Goal: Transaction & Acquisition: Book appointment/travel/reservation

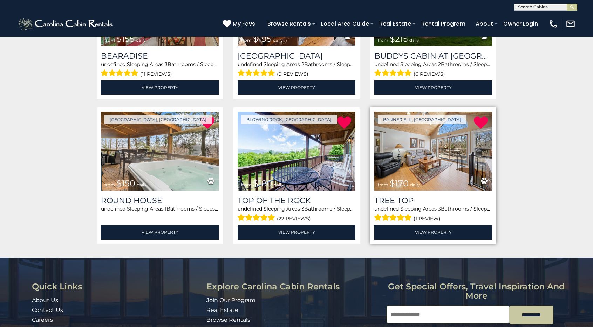
scroll to position [175, 0]
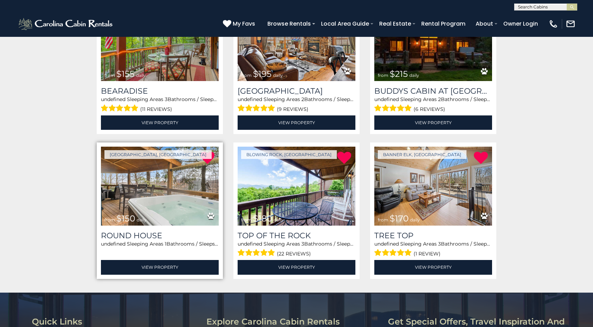
click at [142, 195] on img at bounding box center [160, 186] width 118 height 79
click at [159, 271] on link "View Property" at bounding box center [160, 267] width 118 height 14
click at [185, 267] on link "View Property" at bounding box center [160, 267] width 118 height 14
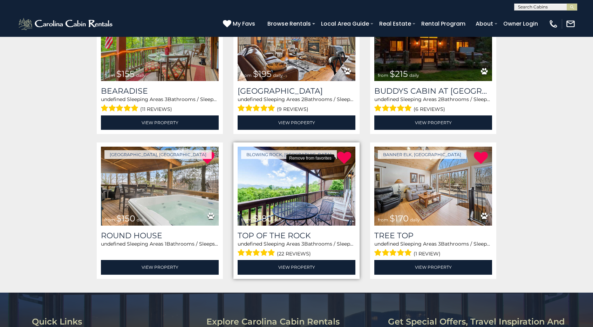
click at [346, 159] on icon at bounding box center [344, 158] width 14 height 14
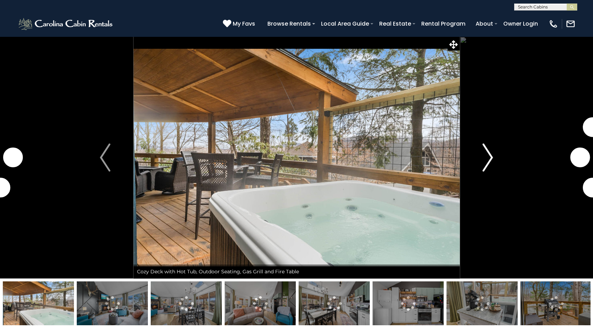
click at [494, 157] on button "Next" at bounding box center [488, 157] width 57 height 242
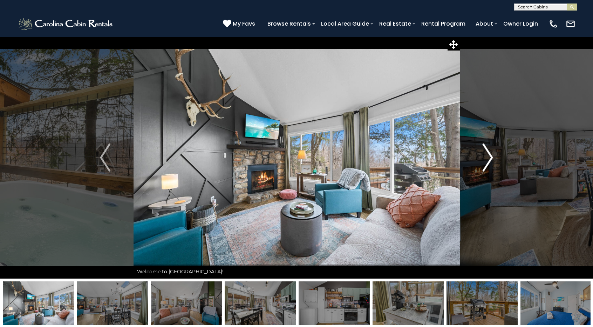
click at [494, 157] on button "Next" at bounding box center [488, 157] width 57 height 242
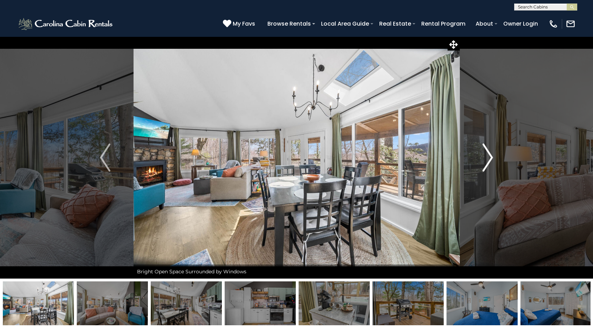
click at [494, 157] on button "Next" at bounding box center [488, 157] width 57 height 242
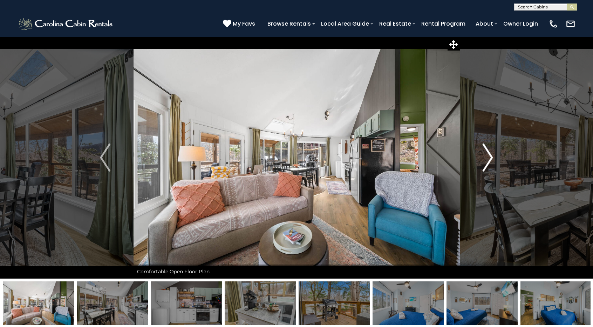
click at [494, 157] on button "Next" at bounding box center [488, 157] width 57 height 242
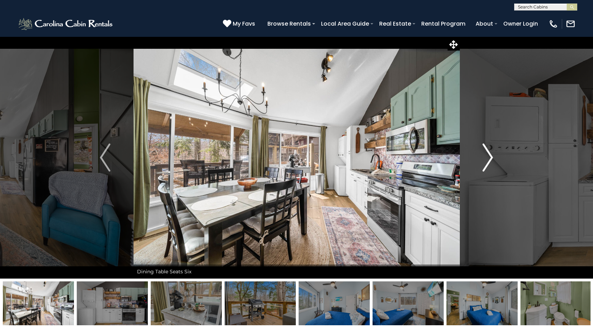
click at [494, 157] on button "Next" at bounding box center [488, 157] width 57 height 242
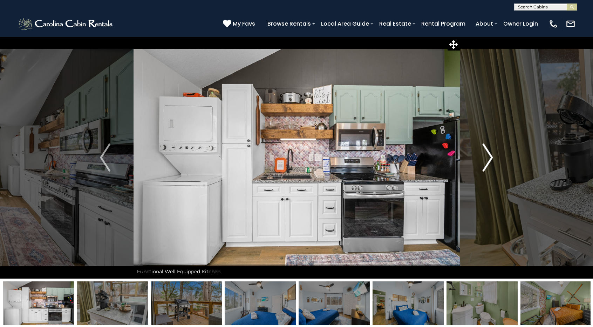
click at [486, 159] on img "Next" at bounding box center [488, 157] width 11 height 28
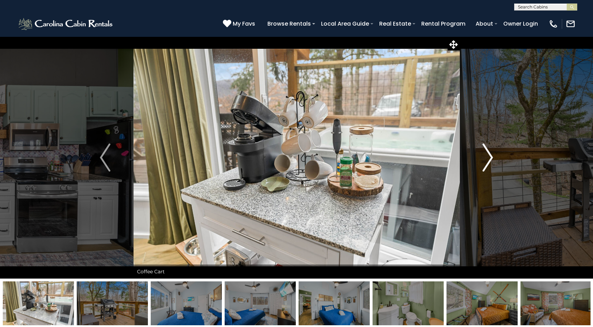
click at [486, 159] on img "Next" at bounding box center [488, 157] width 11 height 28
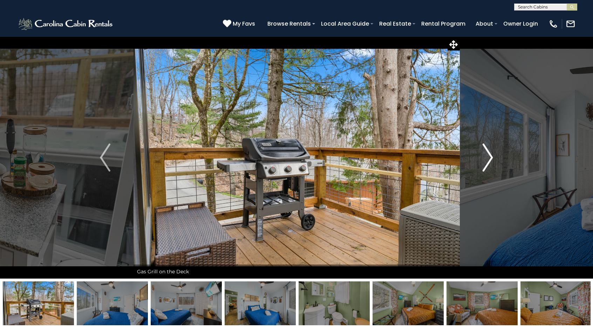
click at [486, 159] on img "Next" at bounding box center [488, 157] width 11 height 28
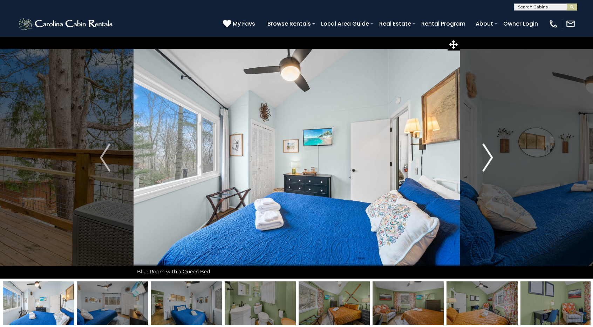
click at [486, 159] on img "Next" at bounding box center [488, 157] width 11 height 28
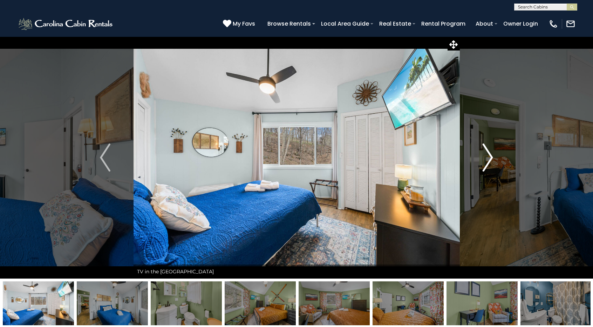
click at [486, 159] on img "Next" at bounding box center [488, 157] width 11 height 28
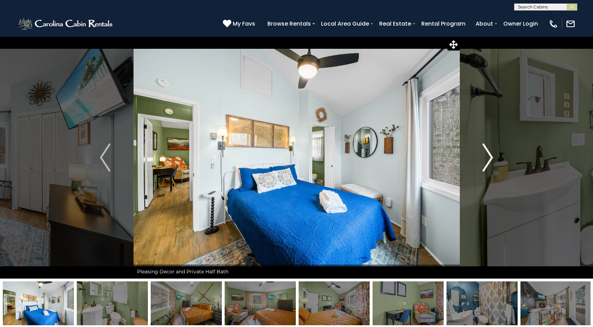
click at [486, 159] on img "Next" at bounding box center [488, 157] width 11 height 28
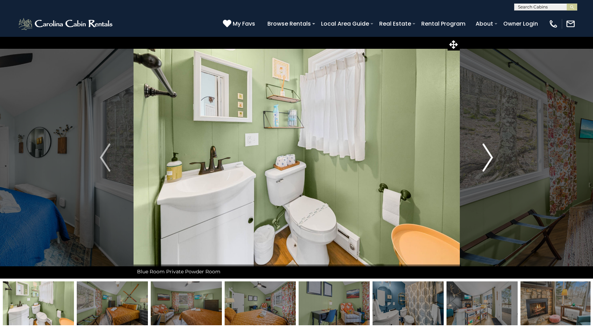
click at [486, 159] on img "Next" at bounding box center [488, 157] width 11 height 28
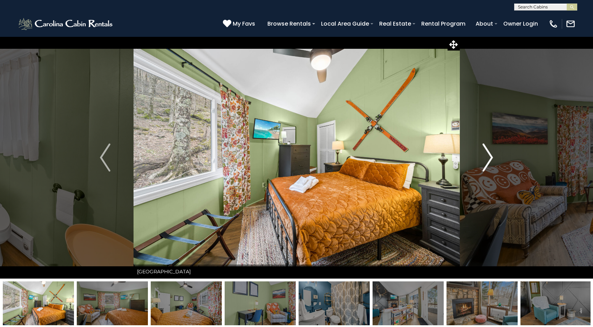
click at [486, 159] on img "Next" at bounding box center [488, 157] width 11 height 28
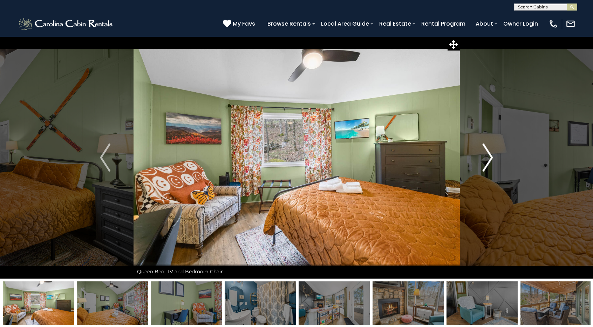
click at [486, 159] on img "Next" at bounding box center [488, 157] width 11 height 28
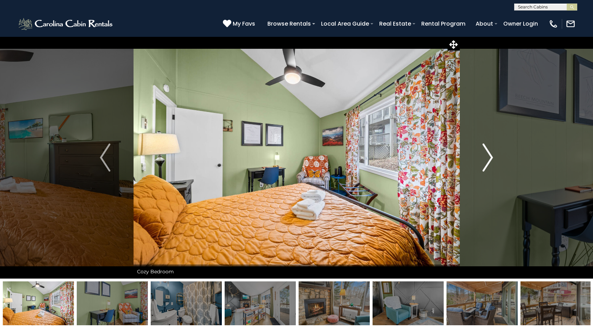
click at [486, 159] on img "Next" at bounding box center [488, 157] width 11 height 28
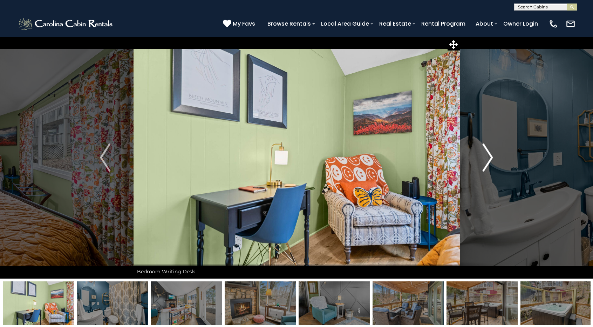
click at [486, 159] on img "Next" at bounding box center [488, 157] width 11 height 28
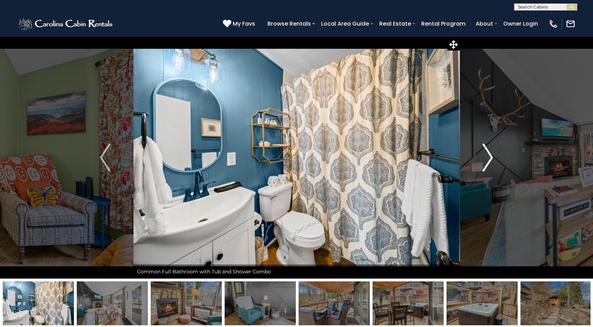
click at [486, 159] on img "Next" at bounding box center [488, 157] width 11 height 28
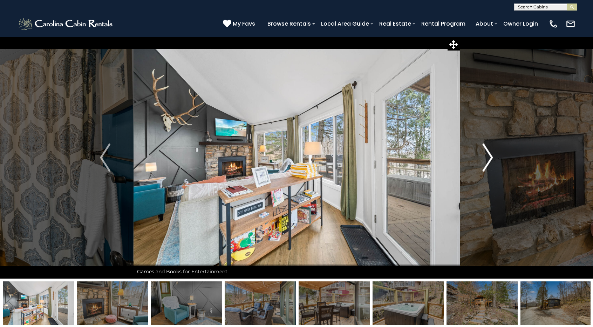
click at [486, 159] on img "Next" at bounding box center [488, 157] width 11 height 28
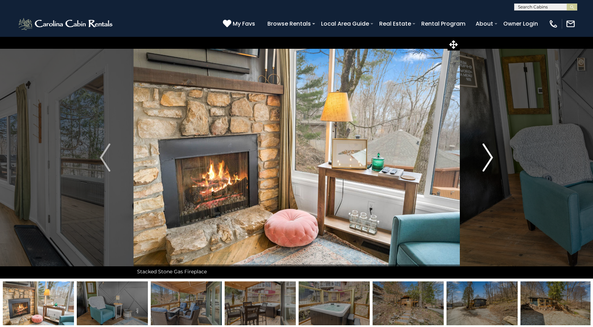
click at [486, 159] on img "Next" at bounding box center [488, 157] width 11 height 28
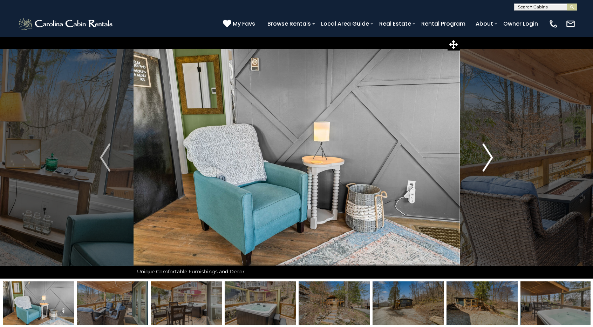
click at [486, 159] on img "Next" at bounding box center [488, 157] width 11 height 28
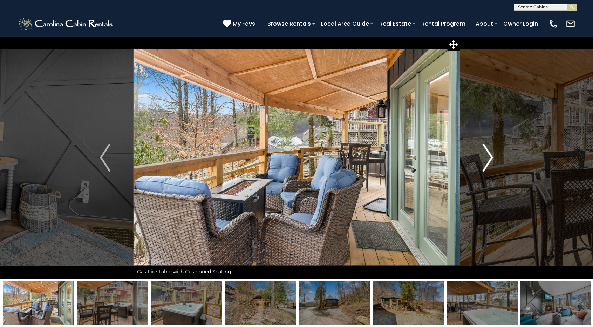
click at [486, 159] on img "Next" at bounding box center [488, 157] width 11 height 28
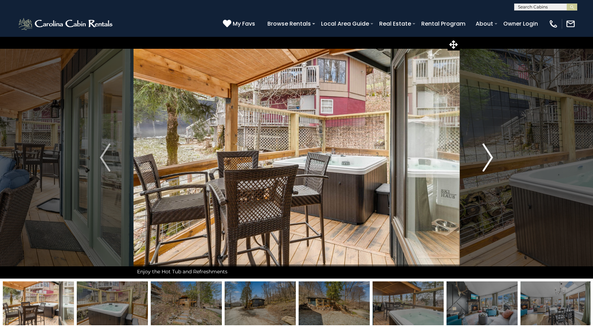
click at [486, 159] on img "Next" at bounding box center [488, 157] width 11 height 28
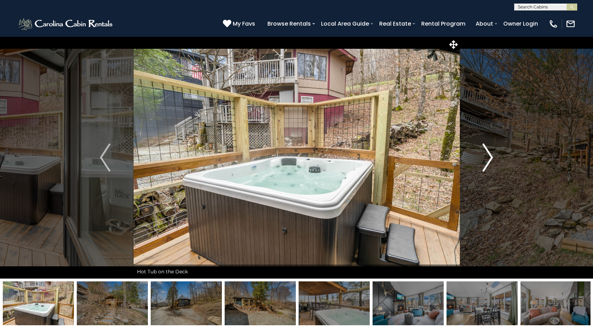
click at [486, 159] on img "Next" at bounding box center [488, 157] width 11 height 28
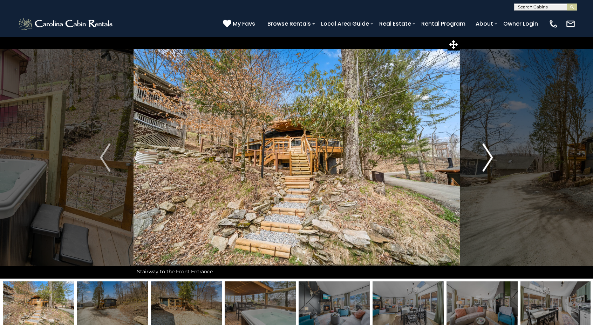
click at [488, 157] on img "Next" at bounding box center [488, 157] width 11 height 28
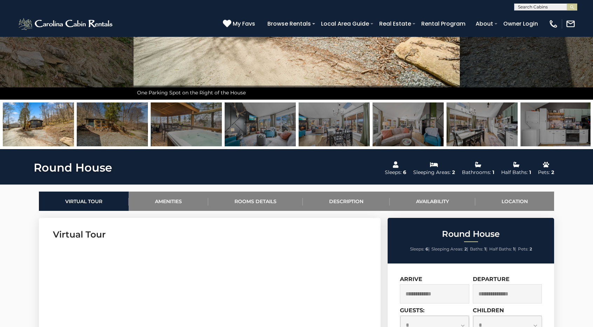
scroll to position [245, 0]
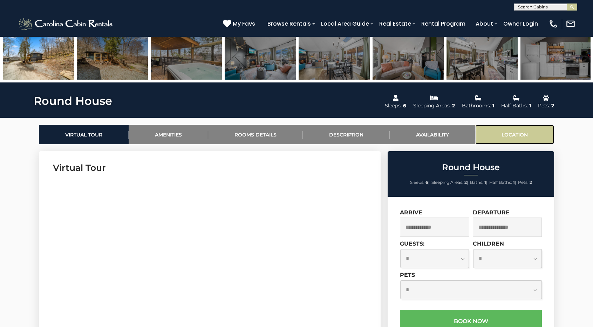
click at [526, 132] on link "Location" at bounding box center [515, 134] width 79 height 19
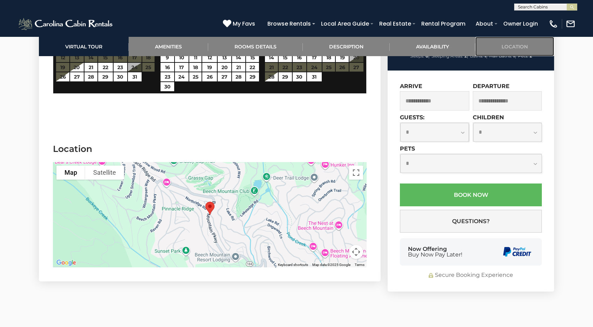
scroll to position [1355, 0]
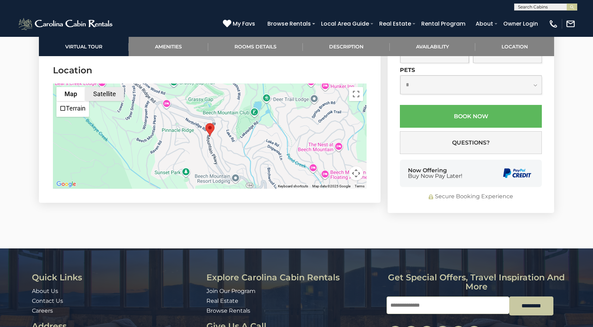
click at [112, 98] on button "Satellite" at bounding box center [104, 94] width 39 height 14
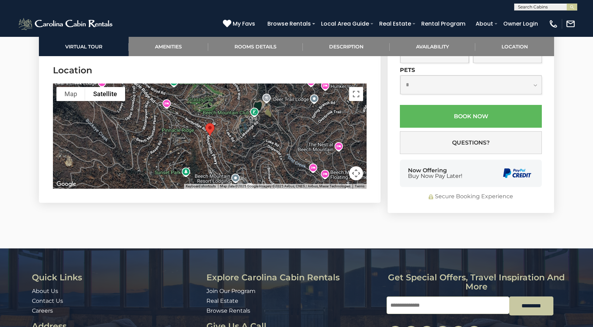
click at [360, 173] on button "Map camera controls" at bounding box center [356, 173] width 14 height 14
click at [340, 170] on button "Zoom out" at bounding box center [339, 173] width 14 height 14
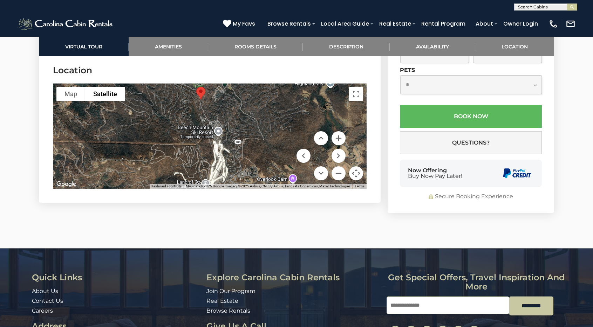
drag, startPoint x: 246, startPoint y: 155, endPoint x: 236, endPoint y: 119, distance: 37.8
click at [236, 119] on div at bounding box center [210, 135] width 314 height 105
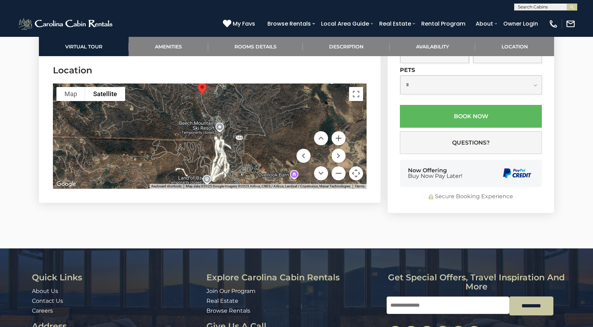
drag, startPoint x: 248, startPoint y: 161, endPoint x: 253, endPoint y: 176, distance: 15.8
click at [253, 176] on div at bounding box center [210, 135] width 314 height 105
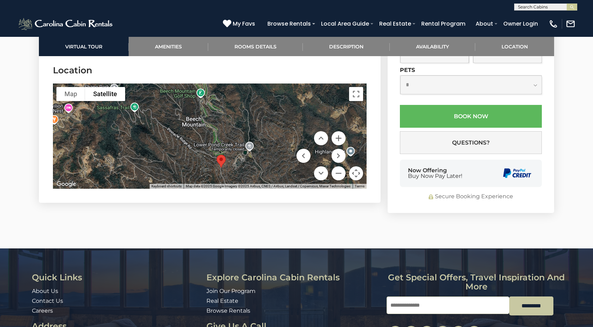
drag, startPoint x: 243, startPoint y: 123, endPoint x: 257, endPoint y: 177, distance: 56.0
click at [257, 177] on div at bounding box center [210, 135] width 314 height 105
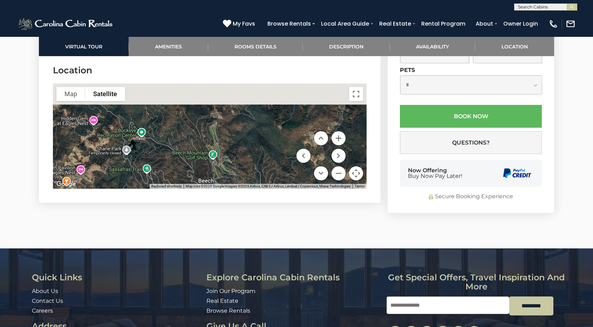
drag, startPoint x: 227, startPoint y: 120, endPoint x: 239, endPoint y: 183, distance: 63.6
click at [239, 183] on div "Map Terrain Satellite Labels Keyboard shortcuts Map Data Map data ©2025 Google …" at bounding box center [210, 135] width 314 height 105
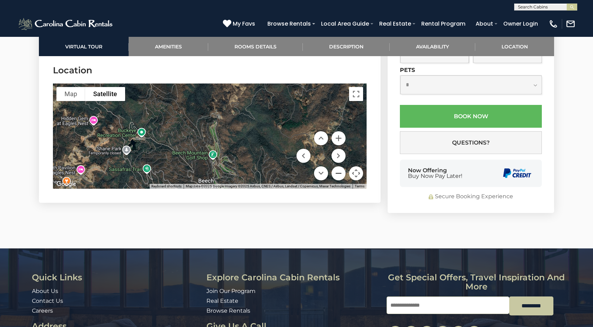
click at [342, 176] on button "Zoom out" at bounding box center [339, 173] width 14 height 14
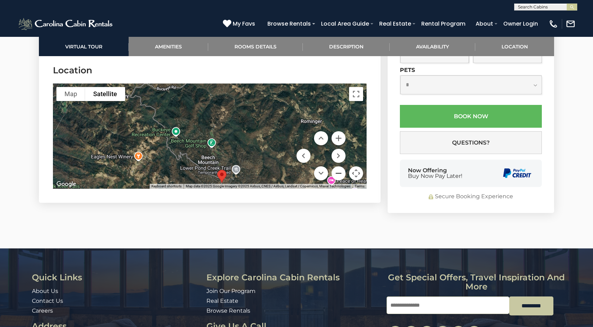
click at [341, 176] on button "Zoom out" at bounding box center [339, 173] width 14 height 14
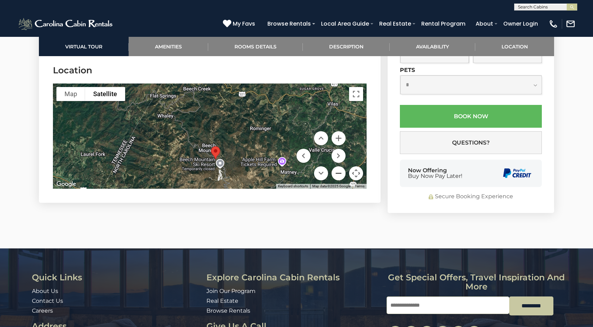
click at [341, 176] on button "Zoom out" at bounding box center [339, 173] width 14 height 14
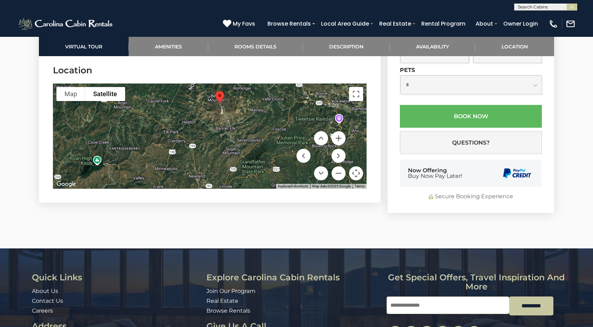
drag, startPoint x: 238, startPoint y: 160, endPoint x: 245, endPoint y: 115, distance: 45.4
click at [245, 115] on div at bounding box center [210, 135] width 314 height 105
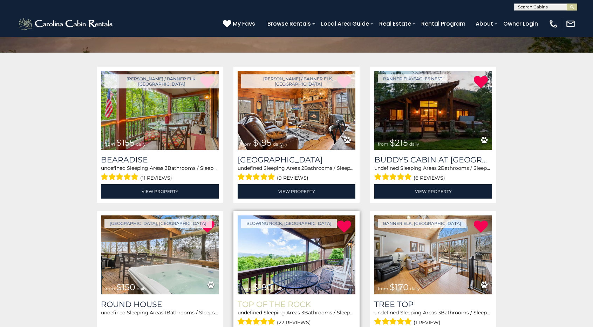
scroll to position [105, 0]
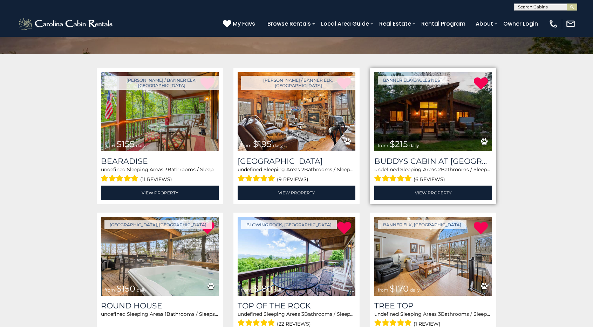
click at [435, 121] on img at bounding box center [434, 111] width 118 height 79
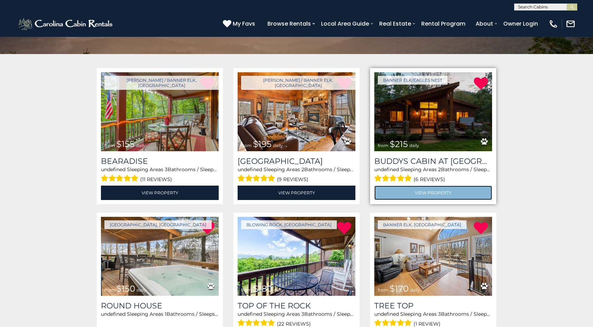
click at [418, 190] on link "View Property" at bounding box center [434, 193] width 118 height 14
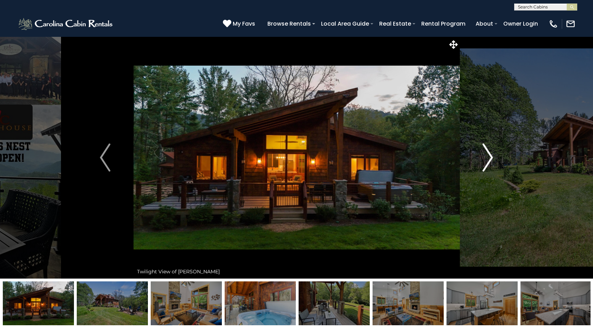
click at [487, 153] on img "Next" at bounding box center [488, 157] width 11 height 28
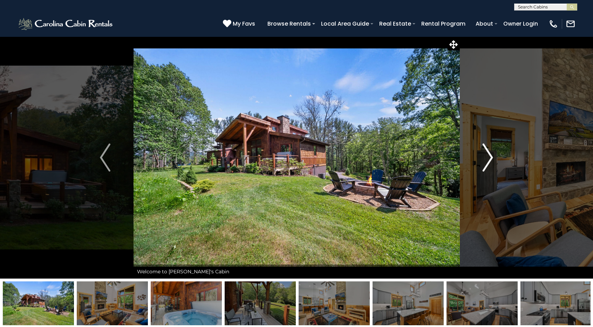
click at [487, 153] on img "Next" at bounding box center [488, 157] width 11 height 28
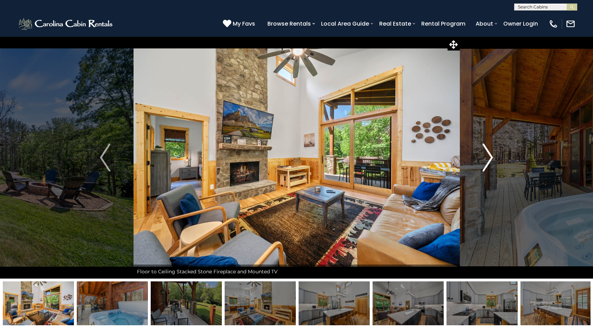
click at [487, 153] on img "Next" at bounding box center [488, 157] width 11 height 28
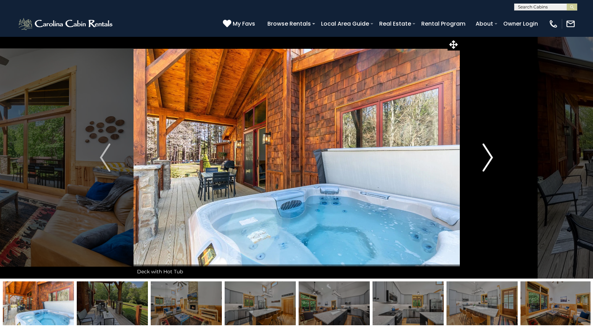
click at [487, 153] on img "Next" at bounding box center [488, 157] width 11 height 28
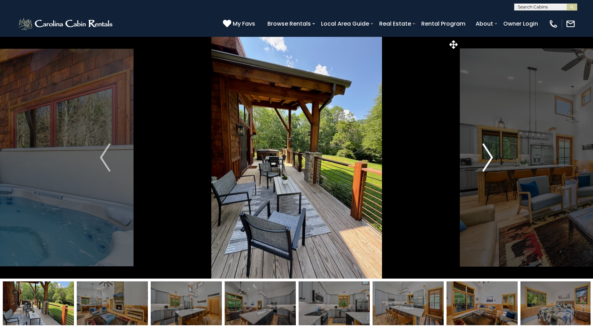
click at [487, 153] on img "Next" at bounding box center [488, 157] width 11 height 28
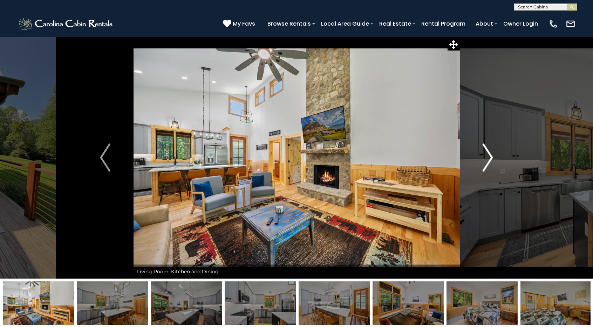
click at [487, 153] on img "Next" at bounding box center [488, 157] width 11 height 28
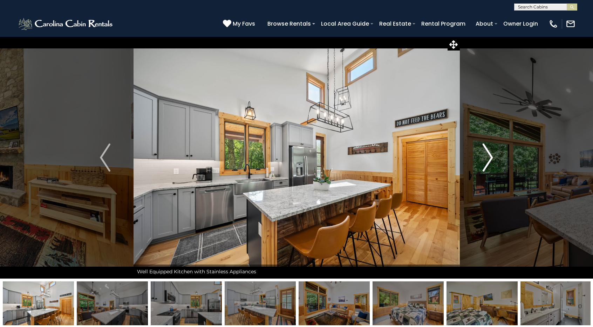
click at [487, 153] on img "Next" at bounding box center [488, 157] width 11 height 28
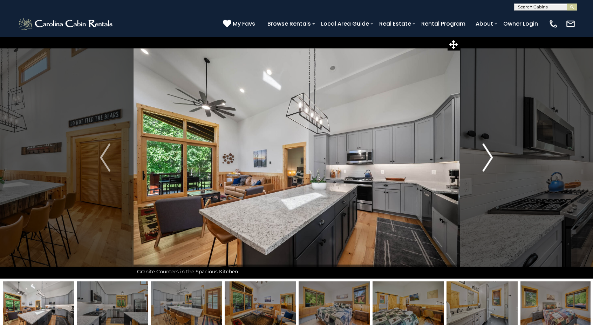
click at [487, 153] on img "Next" at bounding box center [488, 157] width 11 height 28
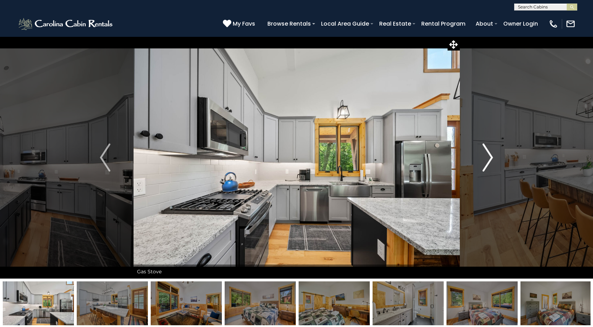
click at [487, 153] on img "Next" at bounding box center [488, 157] width 11 height 28
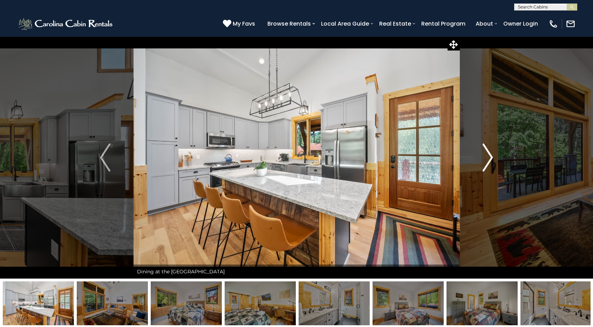
click at [487, 153] on img "Next" at bounding box center [488, 157] width 11 height 28
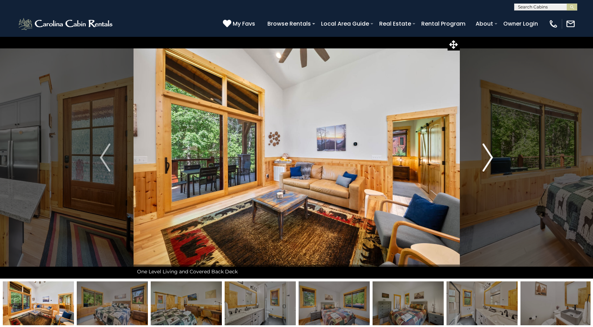
click at [487, 153] on img "Next" at bounding box center [488, 157] width 11 height 28
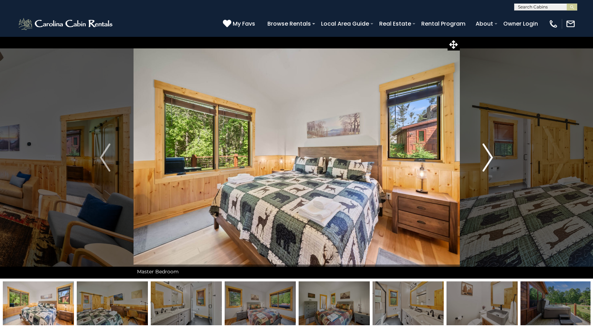
click at [487, 153] on img "Next" at bounding box center [488, 157] width 11 height 28
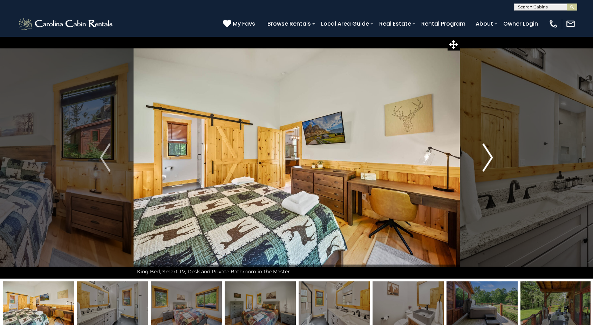
click at [487, 153] on img "Next" at bounding box center [488, 157] width 11 height 28
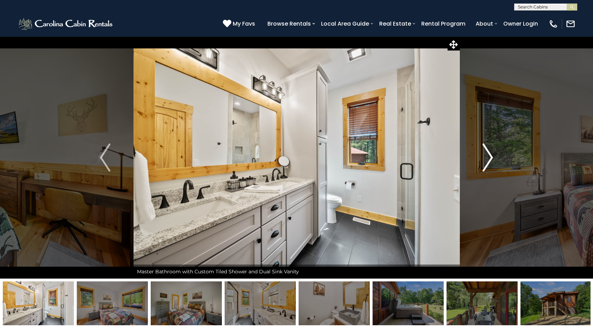
click at [487, 153] on img "Next" at bounding box center [488, 157] width 11 height 28
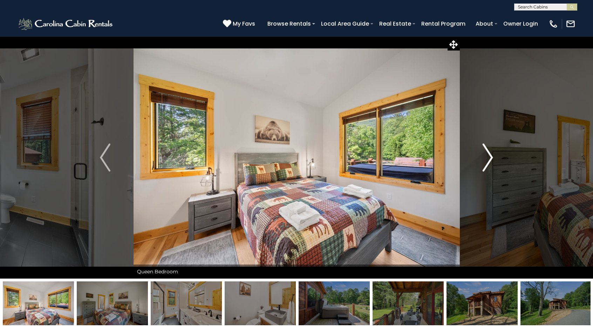
click at [487, 153] on img "Next" at bounding box center [488, 157] width 11 height 28
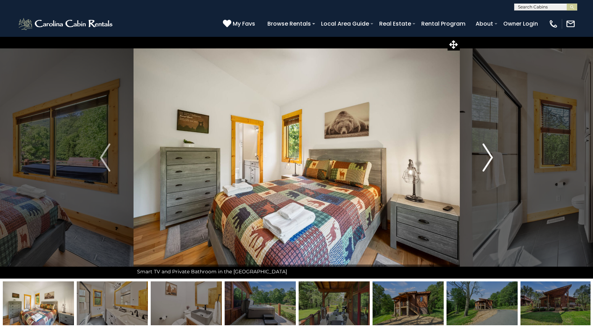
click at [487, 153] on img "Next" at bounding box center [488, 157] width 11 height 28
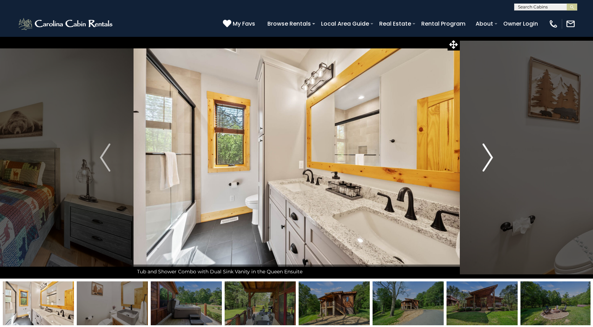
click at [487, 153] on img "Next" at bounding box center [488, 157] width 11 height 28
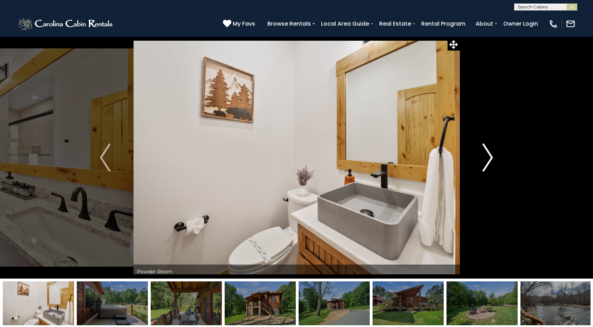
click at [487, 153] on img "Next" at bounding box center [488, 157] width 11 height 28
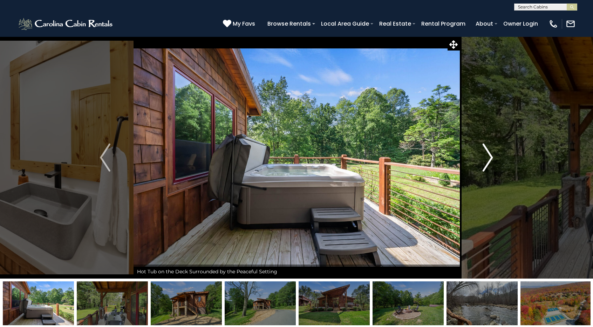
click at [487, 153] on img "Next" at bounding box center [488, 157] width 11 height 28
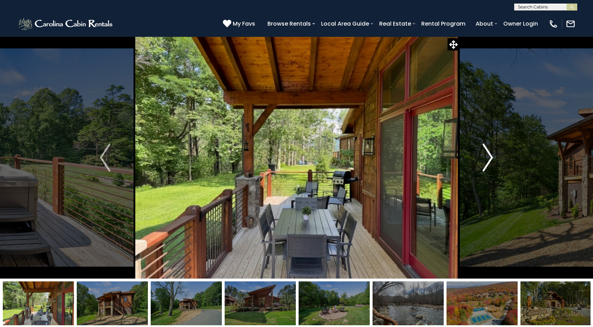
click at [487, 153] on img "Next" at bounding box center [488, 157] width 11 height 28
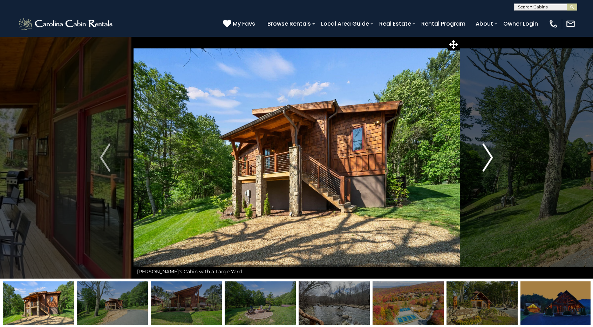
click at [487, 153] on img "Next" at bounding box center [488, 157] width 11 height 28
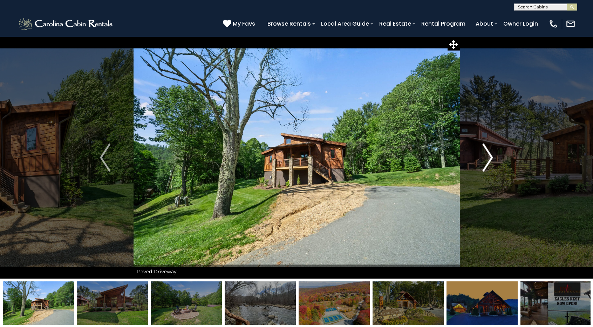
click at [487, 153] on img "Next" at bounding box center [488, 157] width 11 height 28
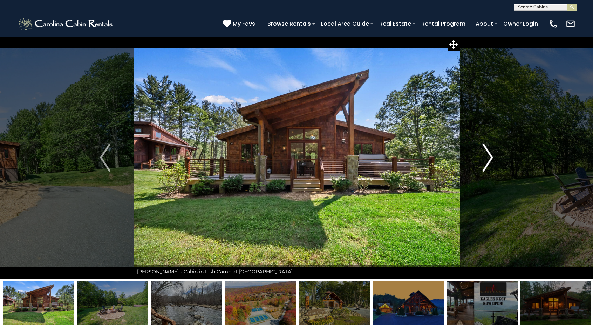
click at [487, 153] on img "Next" at bounding box center [488, 157] width 11 height 28
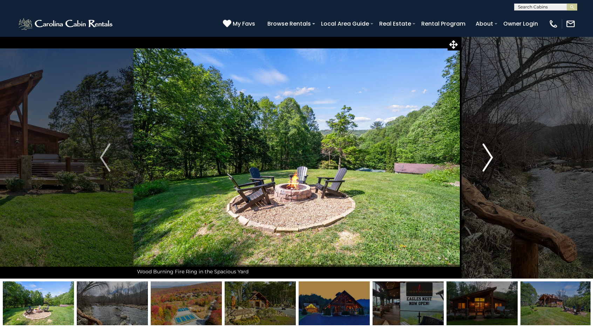
click at [487, 153] on img "Next" at bounding box center [488, 157] width 11 height 28
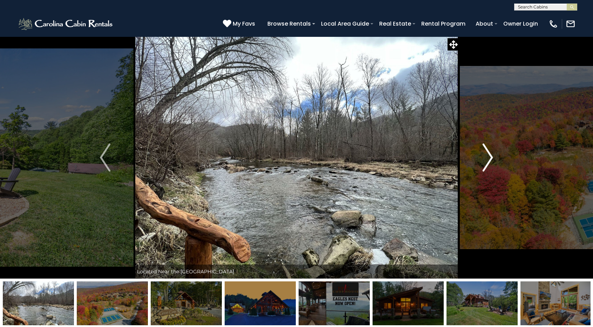
click at [487, 153] on img "Next" at bounding box center [488, 157] width 11 height 28
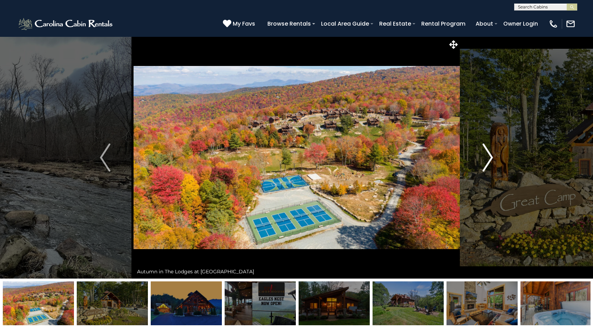
click at [487, 153] on img "Next" at bounding box center [488, 157] width 11 height 28
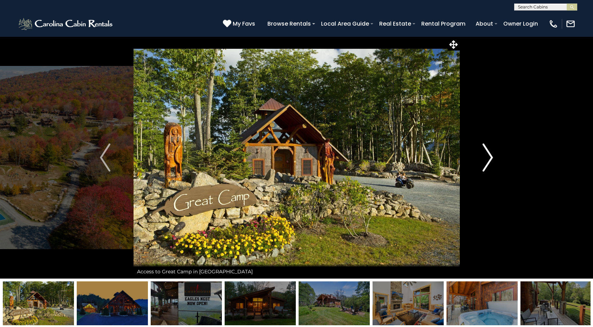
click at [487, 153] on img "Next" at bounding box center [488, 157] width 11 height 28
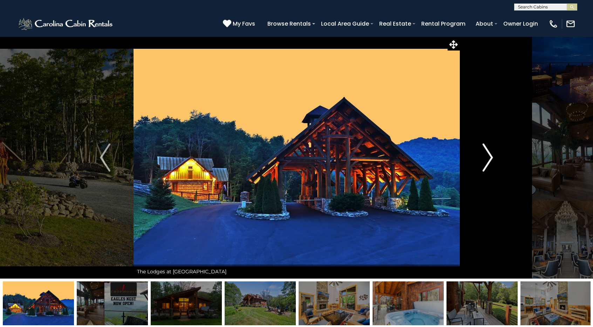
click at [487, 153] on img "Next" at bounding box center [488, 157] width 11 height 28
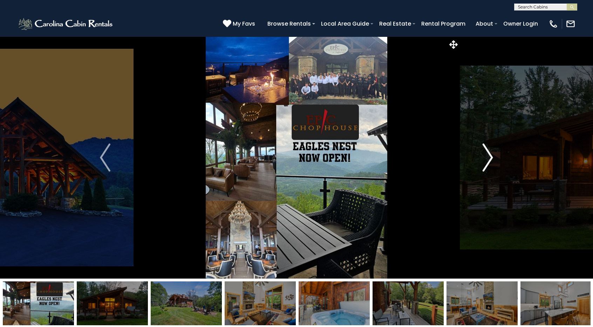
click at [487, 153] on img "Next" at bounding box center [488, 157] width 11 height 28
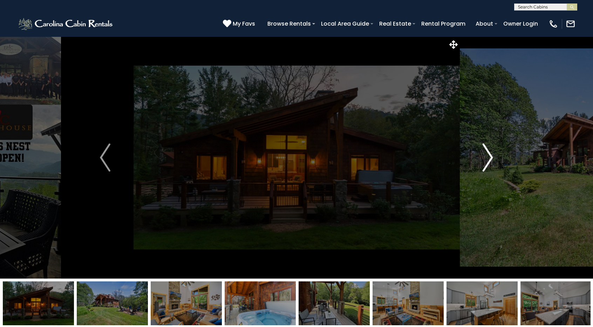
click at [487, 153] on img "Next" at bounding box center [488, 157] width 11 height 28
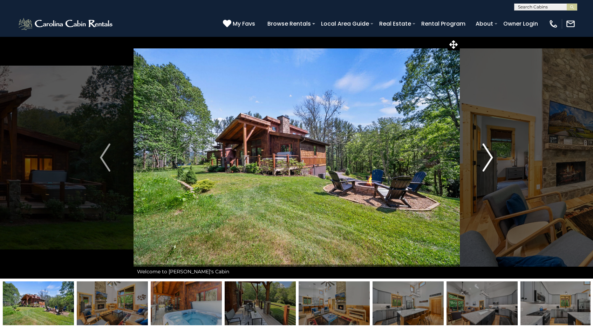
click at [487, 153] on img "Next" at bounding box center [488, 157] width 11 height 28
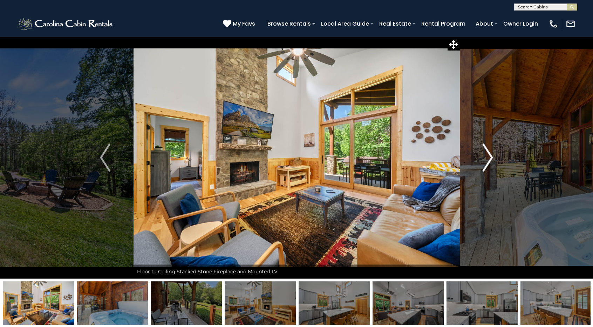
click at [487, 153] on img "Next" at bounding box center [488, 157] width 11 height 28
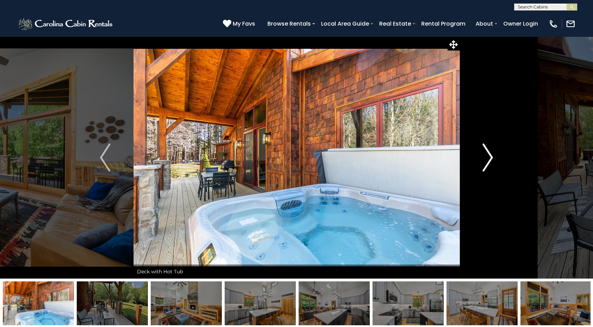
click at [487, 153] on img "Next" at bounding box center [488, 157] width 11 height 28
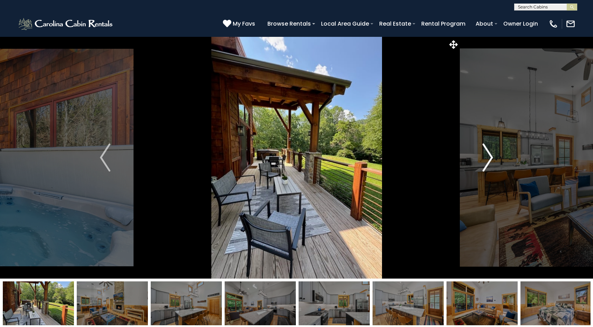
click at [487, 153] on img "Next" at bounding box center [488, 157] width 11 height 28
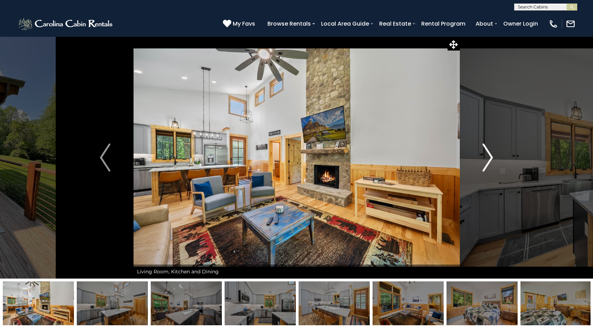
click at [487, 153] on img "Next" at bounding box center [488, 157] width 11 height 28
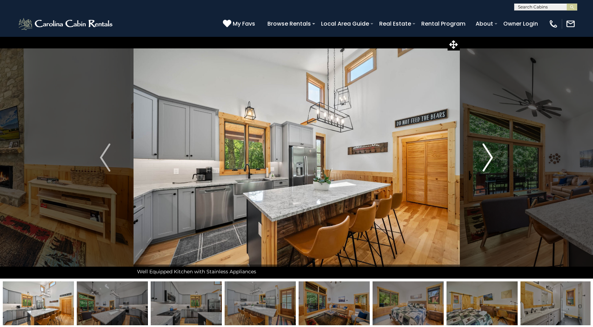
click at [487, 153] on img "Next" at bounding box center [488, 157] width 11 height 28
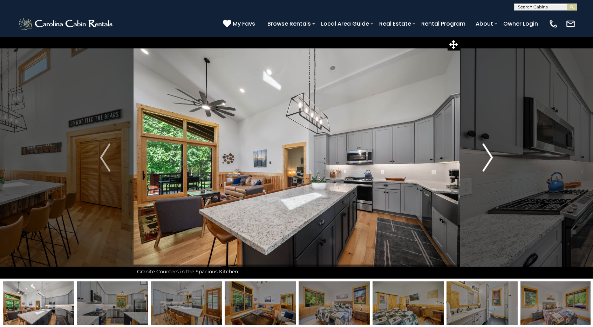
click at [487, 153] on img "Next" at bounding box center [488, 157] width 11 height 28
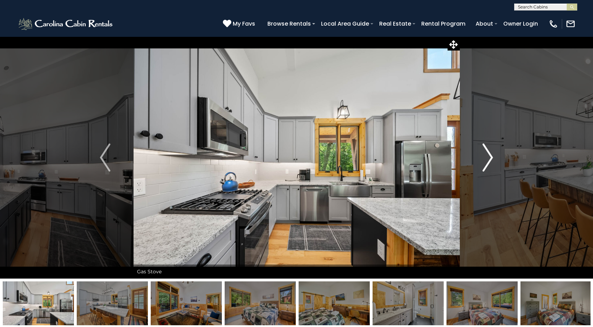
click at [487, 153] on img "Next" at bounding box center [488, 157] width 11 height 28
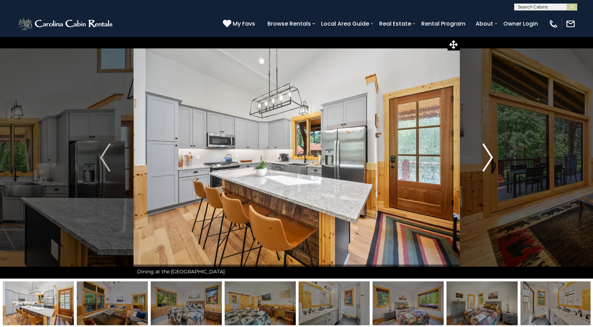
click at [487, 153] on img "Next" at bounding box center [488, 157] width 11 height 28
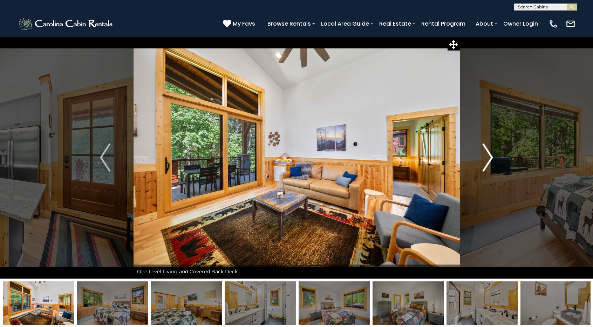
click at [487, 153] on img "Next" at bounding box center [488, 157] width 11 height 28
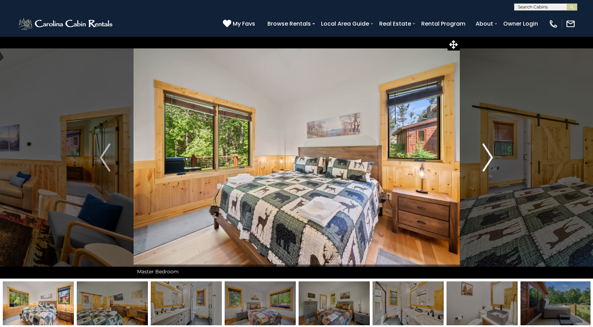
click at [487, 153] on img "Next" at bounding box center [488, 157] width 11 height 28
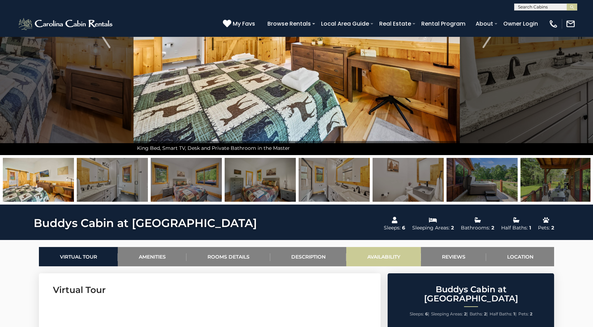
scroll to position [35, 0]
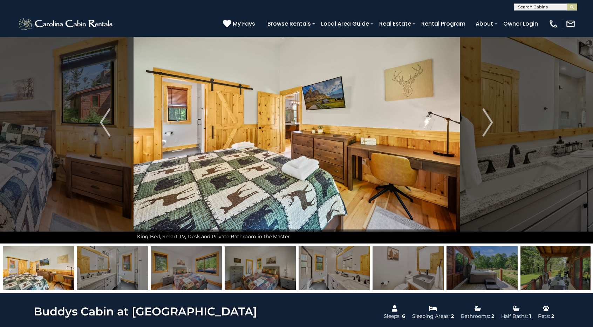
click at [136, 264] on img at bounding box center [112, 268] width 71 height 44
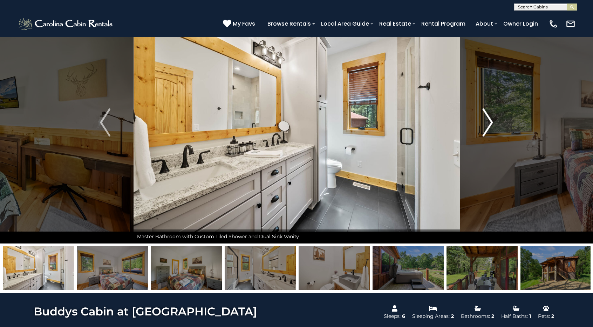
click at [498, 117] on button "Next" at bounding box center [488, 122] width 57 height 242
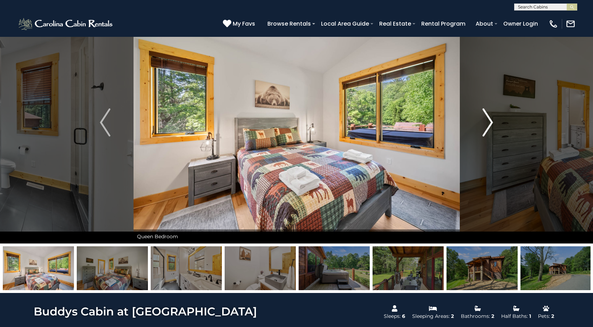
click at [498, 117] on button "Next" at bounding box center [488, 122] width 57 height 242
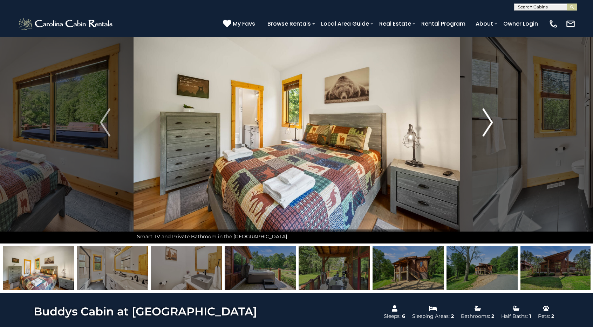
click at [498, 117] on button "Next" at bounding box center [488, 122] width 57 height 242
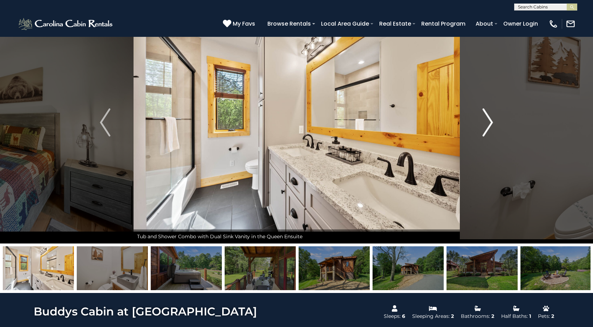
click at [498, 117] on button "Next" at bounding box center [488, 122] width 57 height 242
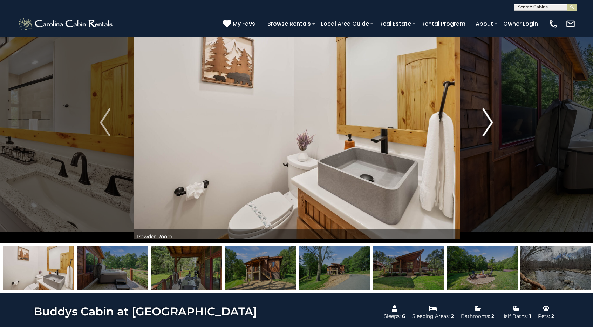
click at [498, 117] on button "Next" at bounding box center [488, 122] width 57 height 242
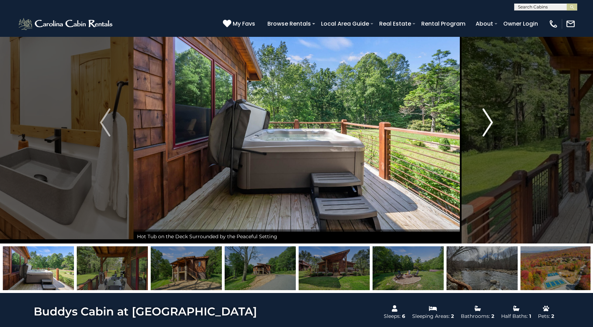
click at [498, 117] on button "Next" at bounding box center [488, 122] width 57 height 242
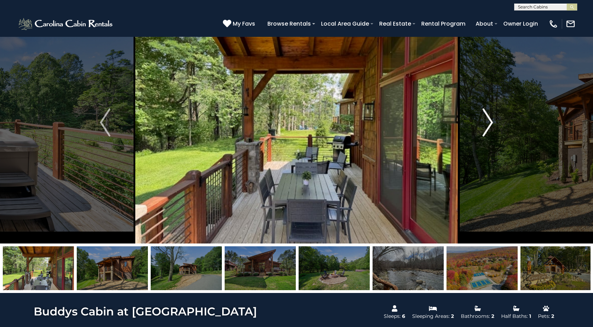
click at [498, 117] on button "Next" at bounding box center [488, 122] width 57 height 242
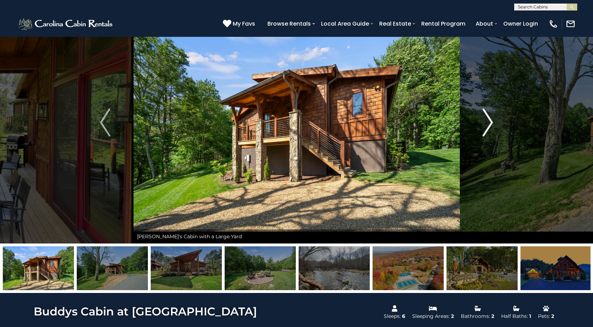
click at [498, 117] on button "Next" at bounding box center [488, 122] width 57 height 242
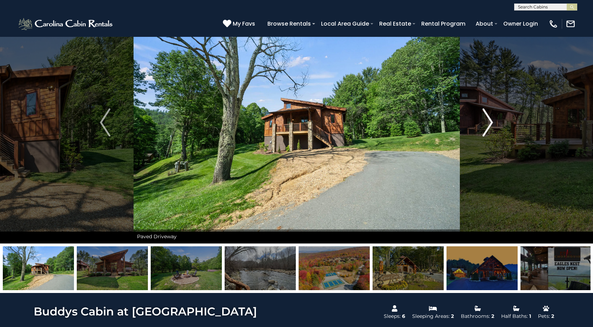
click at [498, 117] on button "Next" at bounding box center [488, 122] width 57 height 242
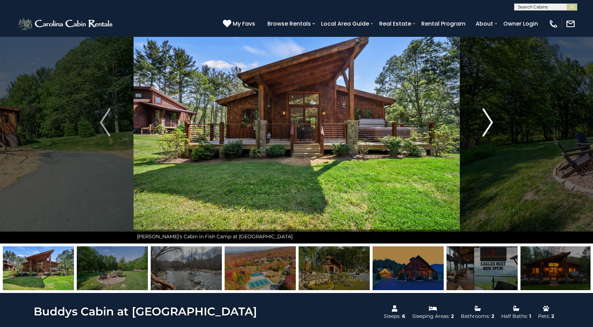
click at [498, 117] on button "Next" at bounding box center [488, 122] width 57 height 242
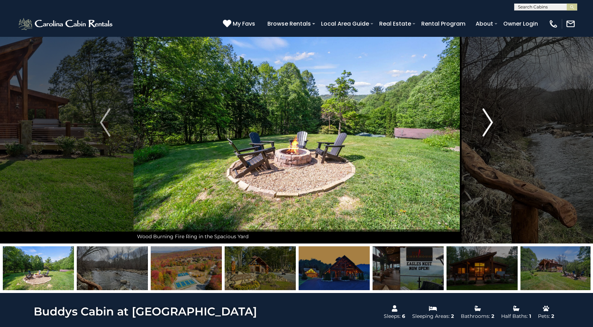
click at [498, 117] on button "Next" at bounding box center [488, 122] width 57 height 242
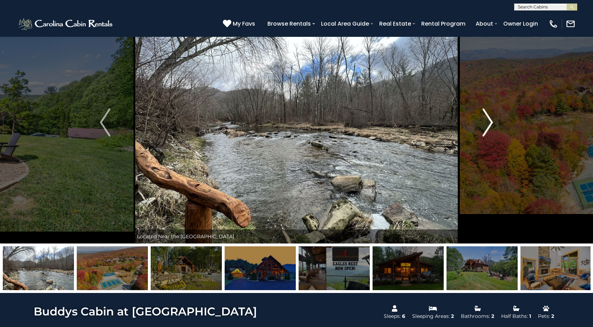
click at [498, 117] on button "Next" at bounding box center [488, 122] width 57 height 242
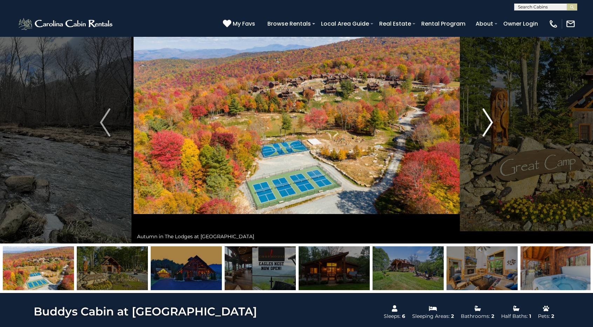
click at [498, 117] on button "Next" at bounding box center [488, 122] width 57 height 242
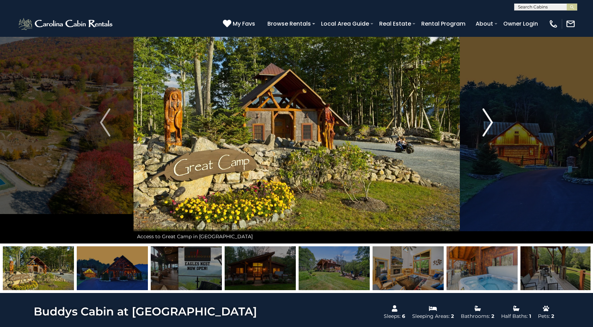
click at [498, 117] on button "Next" at bounding box center [488, 122] width 57 height 242
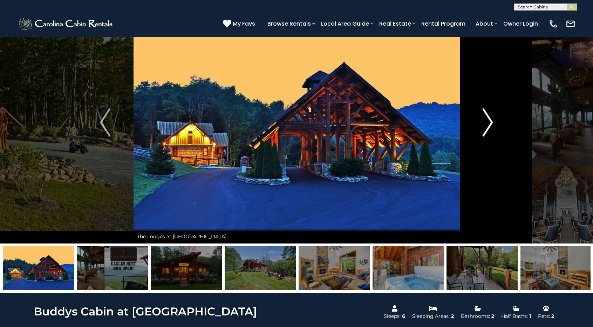
click at [498, 117] on button "Next" at bounding box center [488, 122] width 57 height 242
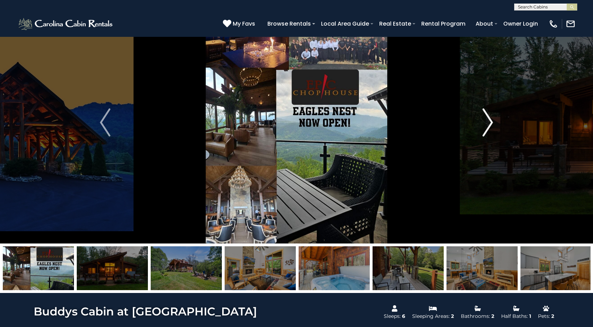
click at [498, 117] on button "Next" at bounding box center [488, 122] width 57 height 242
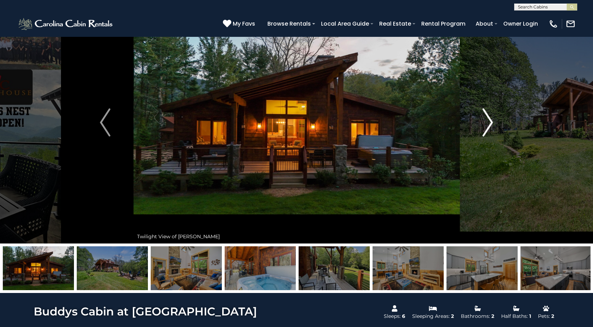
click at [498, 117] on button "Next" at bounding box center [488, 122] width 57 height 242
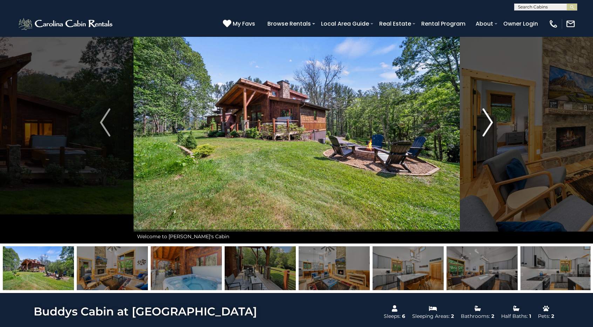
click at [498, 114] on button "Next" at bounding box center [488, 122] width 57 height 242
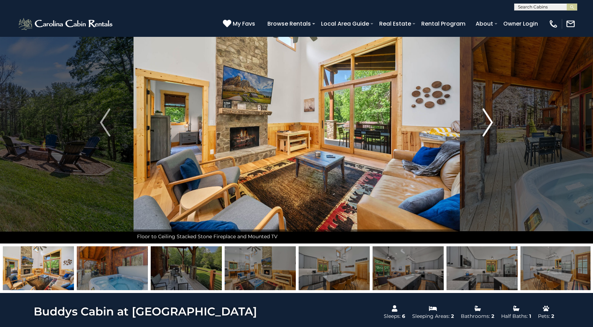
click at [498, 114] on button "Next" at bounding box center [488, 122] width 57 height 242
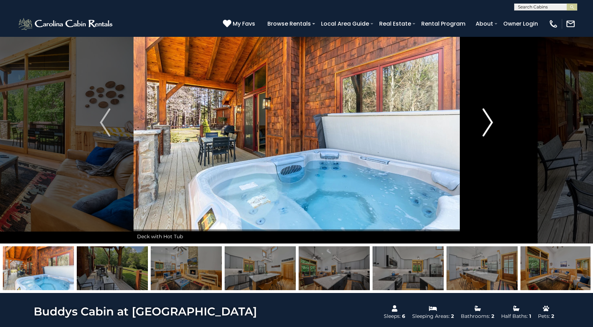
click at [498, 114] on button "Next" at bounding box center [488, 122] width 57 height 242
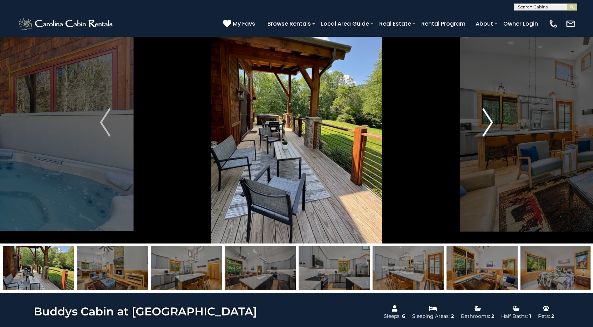
click at [498, 114] on button "Next" at bounding box center [488, 122] width 57 height 242
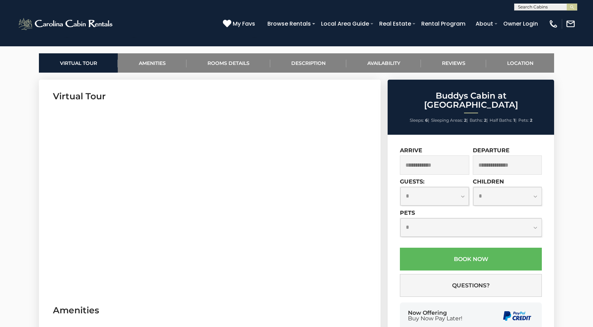
scroll to position [316, 0]
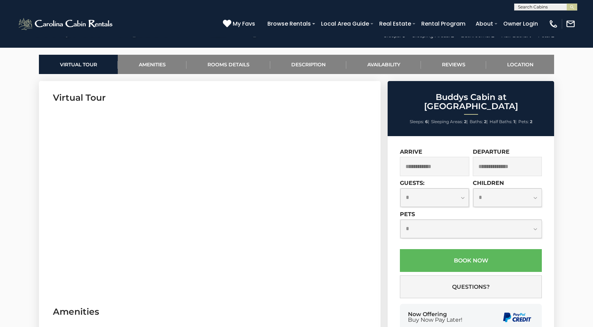
click at [456, 157] on input "text" at bounding box center [434, 166] width 69 height 19
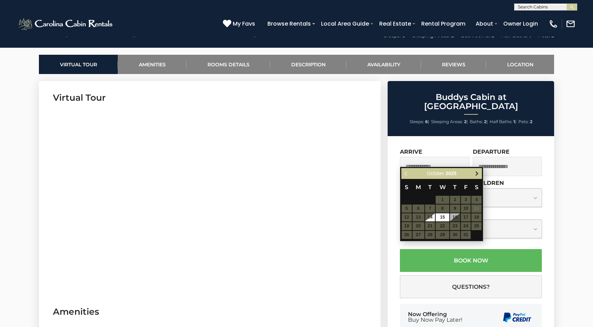
click at [480, 174] on link "Next" at bounding box center [477, 173] width 9 height 9
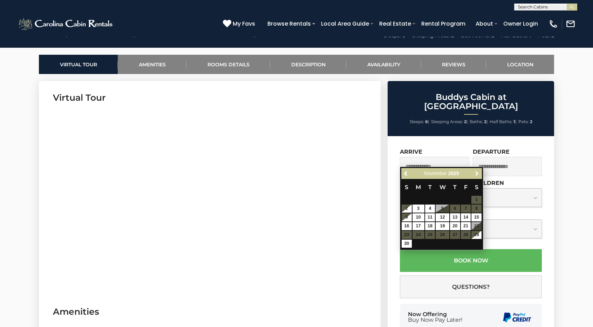
click at [480, 174] on link "Next" at bounding box center [477, 173] width 9 height 9
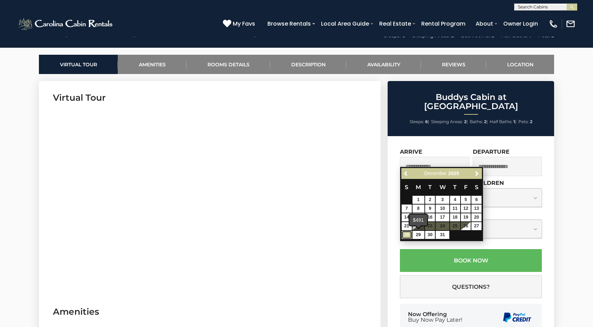
click at [407, 234] on link "28" at bounding box center [407, 235] width 10 height 8
type input "**********"
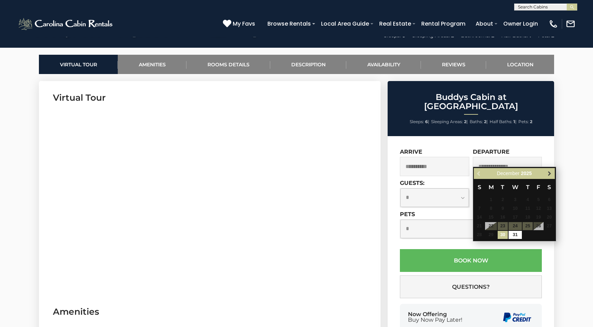
click at [552, 173] on span "Next" at bounding box center [550, 173] width 6 height 6
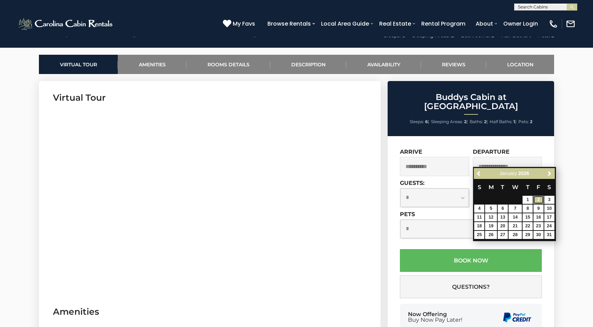
click at [540, 200] on link "2" at bounding box center [539, 200] width 10 height 8
type input "**********"
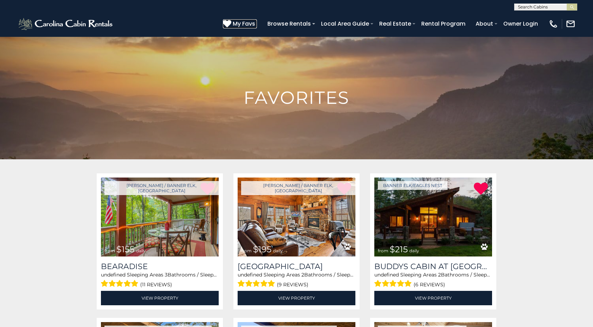
click at [241, 22] on span "My Favs" at bounding box center [244, 23] width 22 height 9
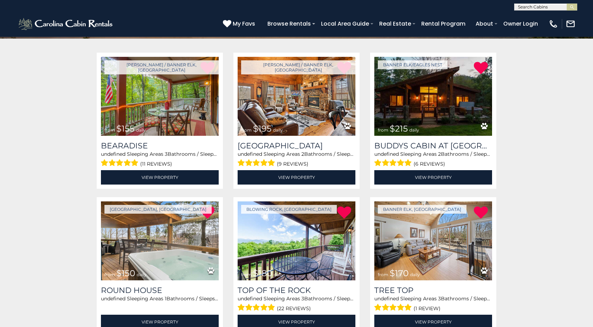
scroll to position [105, 0]
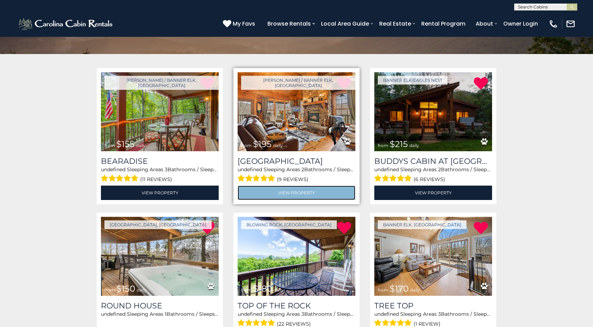
click at [325, 194] on link "View Property" at bounding box center [297, 193] width 118 height 14
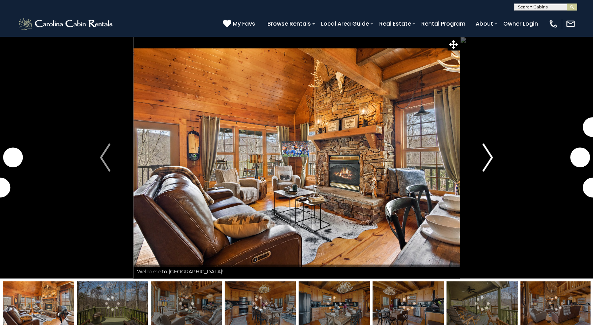
click at [490, 155] on img "Next" at bounding box center [488, 157] width 11 height 28
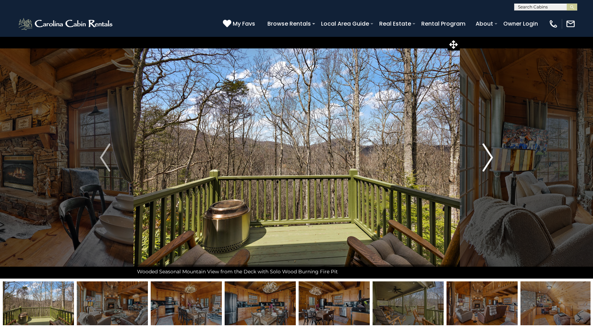
click at [490, 155] on img "Next" at bounding box center [488, 157] width 11 height 28
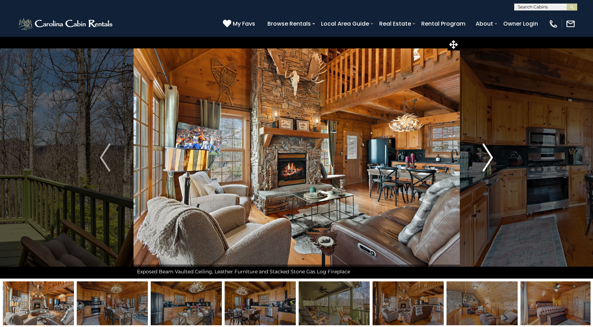
click at [490, 155] on img "Next" at bounding box center [488, 157] width 11 height 28
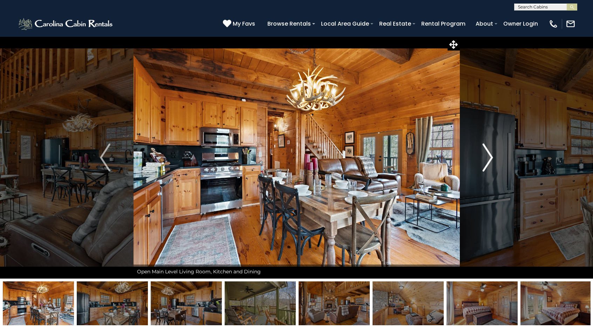
click at [490, 155] on img "Next" at bounding box center [488, 157] width 11 height 28
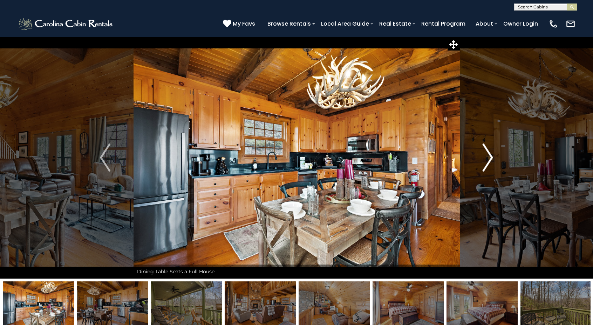
click at [490, 155] on img "Next" at bounding box center [488, 157] width 11 height 28
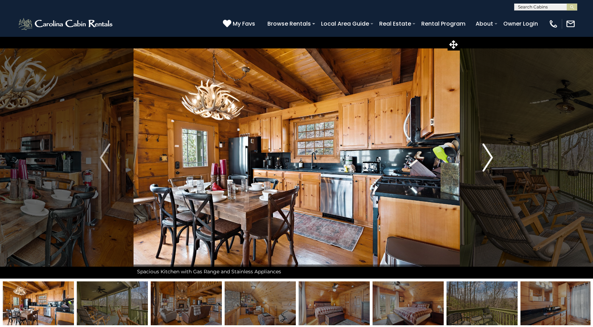
click at [490, 155] on img "Next" at bounding box center [488, 157] width 11 height 28
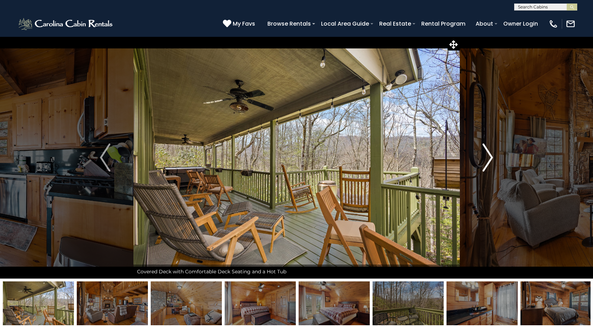
click at [490, 155] on img "Next" at bounding box center [488, 157] width 11 height 28
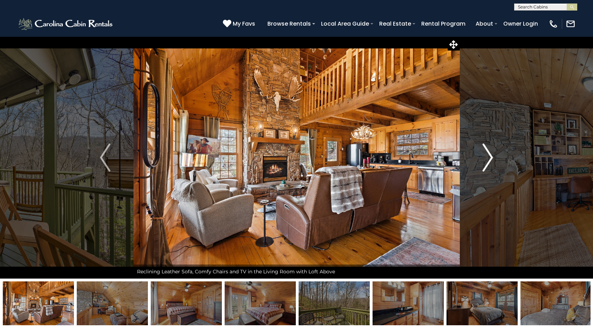
click at [490, 155] on img "Next" at bounding box center [488, 157] width 11 height 28
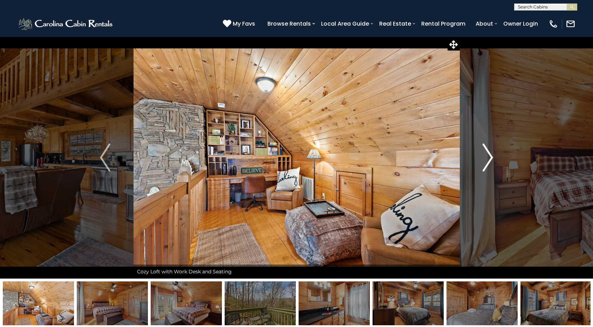
click at [490, 155] on img "Next" at bounding box center [488, 157] width 11 height 28
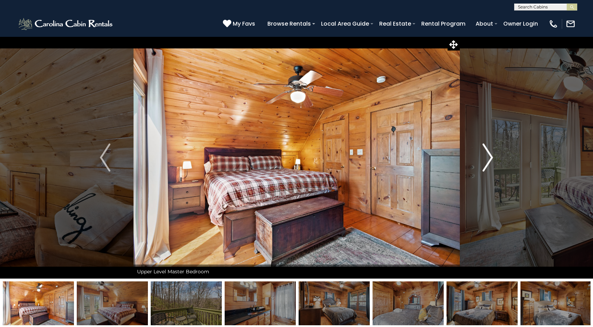
click at [490, 155] on img "Next" at bounding box center [488, 157] width 11 height 28
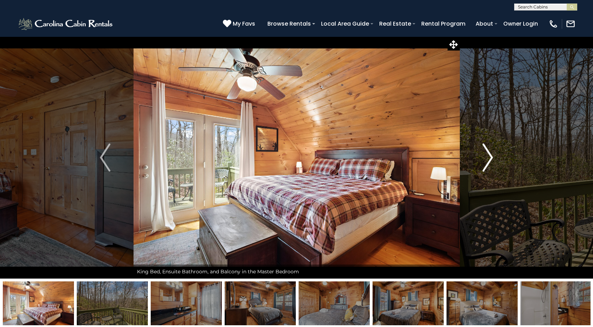
click at [490, 155] on img "Next" at bounding box center [488, 157] width 11 height 28
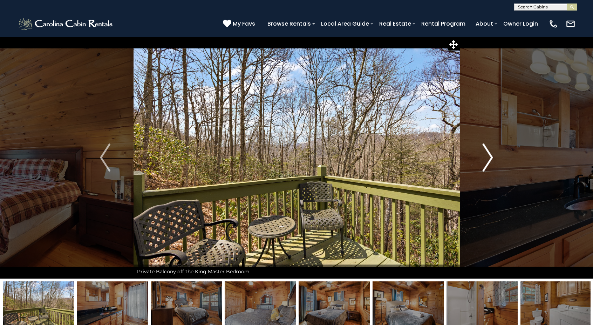
click at [490, 155] on img "Next" at bounding box center [488, 157] width 11 height 28
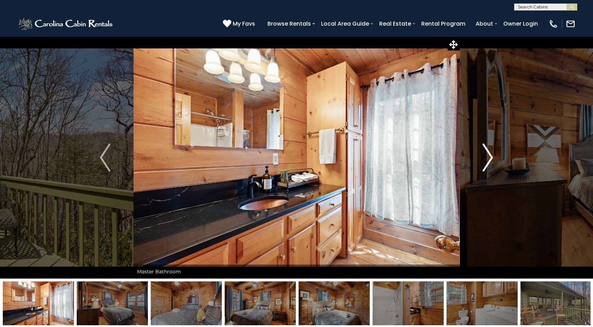
click at [490, 155] on img "Next" at bounding box center [488, 157] width 11 height 28
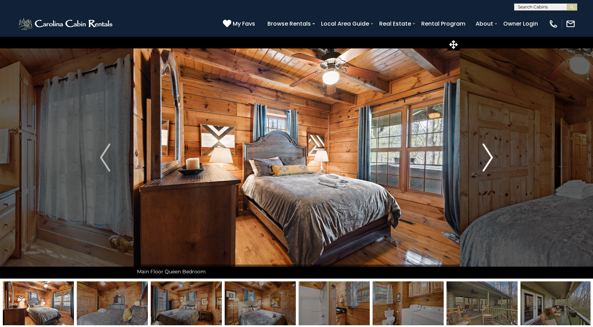
click at [490, 155] on img "Next" at bounding box center [488, 157] width 11 height 28
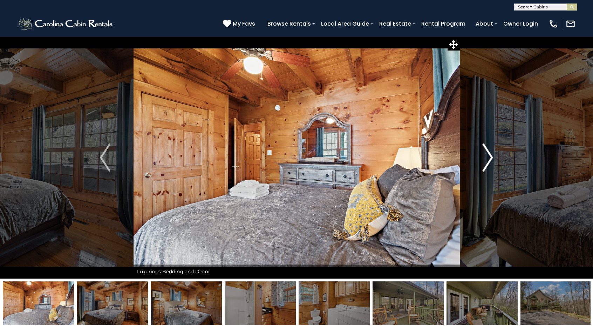
click at [490, 155] on img "Next" at bounding box center [488, 157] width 11 height 28
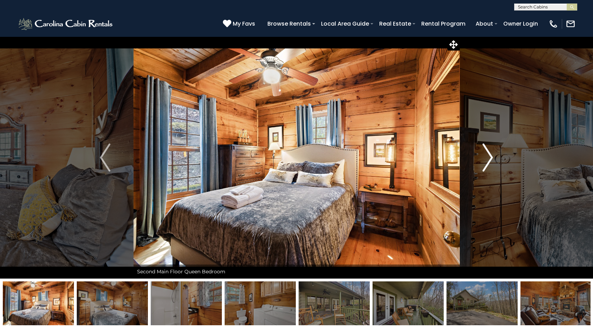
click at [490, 155] on img "Next" at bounding box center [488, 157] width 11 height 28
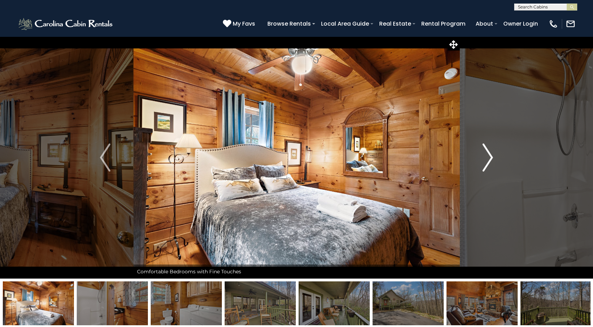
click at [490, 155] on img "Next" at bounding box center [488, 157] width 11 height 28
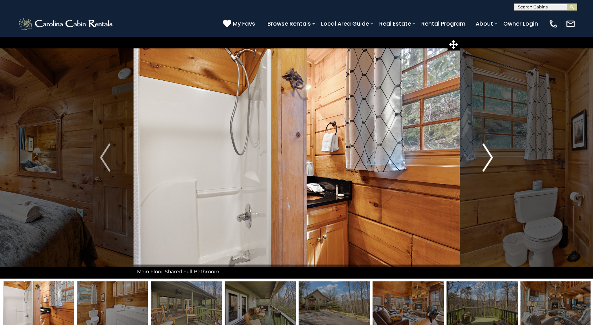
click at [490, 155] on img "Next" at bounding box center [488, 157] width 11 height 28
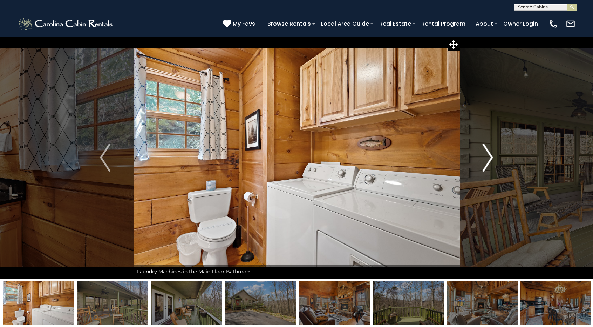
click at [490, 155] on img "Next" at bounding box center [488, 157] width 11 height 28
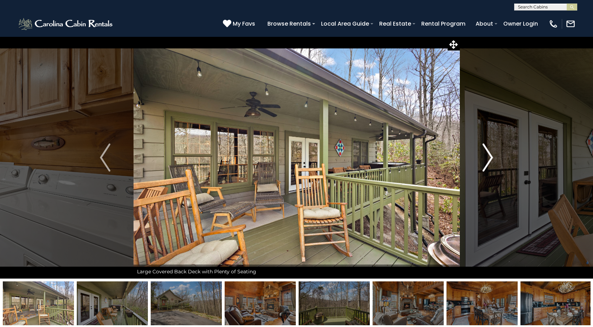
click at [490, 155] on img "Next" at bounding box center [488, 157] width 11 height 28
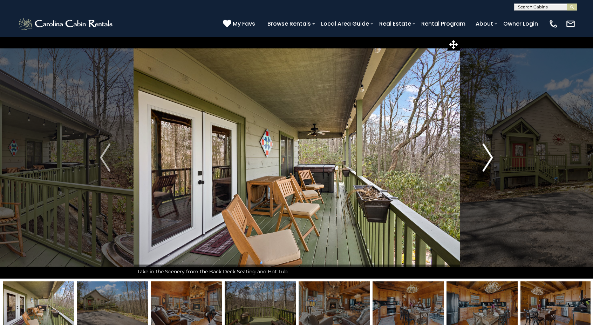
click at [490, 155] on img "Next" at bounding box center [488, 157] width 11 height 28
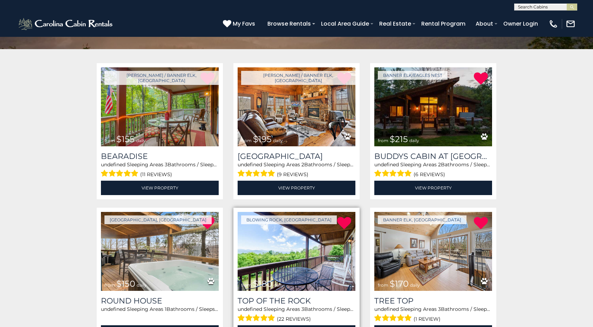
scroll to position [105, 0]
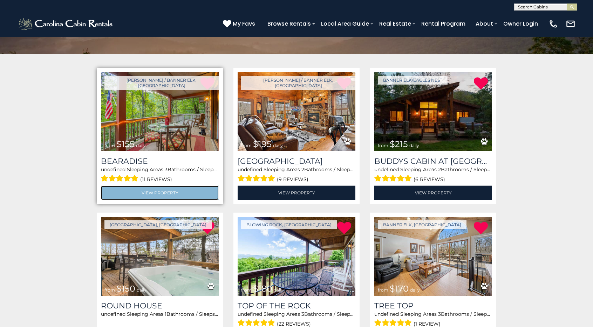
click at [194, 194] on link "View Property" at bounding box center [160, 193] width 118 height 14
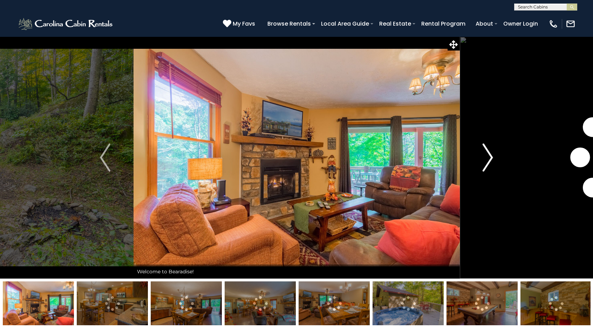
click at [489, 151] on img "Next" at bounding box center [488, 157] width 11 height 28
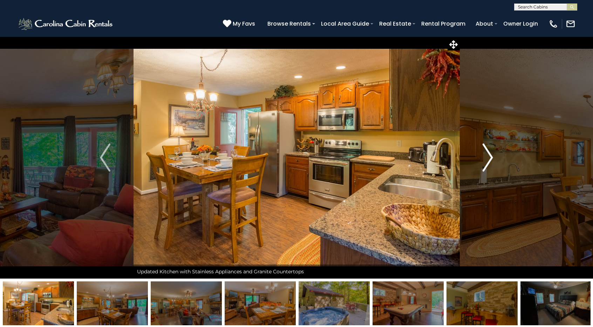
click at [489, 154] on img "Next" at bounding box center [488, 157] width 11 height 28
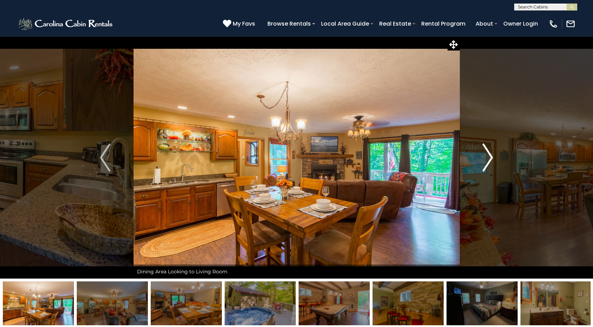
click at [489, 154] on img "Next" at bounding box center [488, 157] width 11 height 28
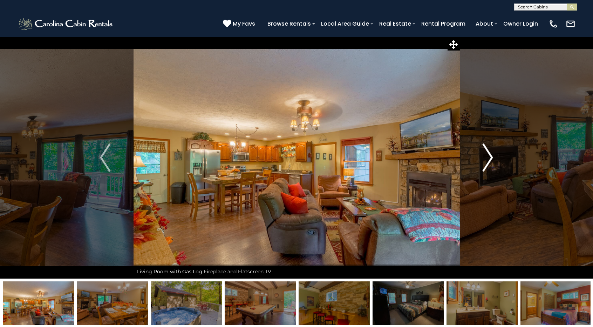
click at [489, 154] on img "Next" at bounding box center [488, 157] width 11 height 28
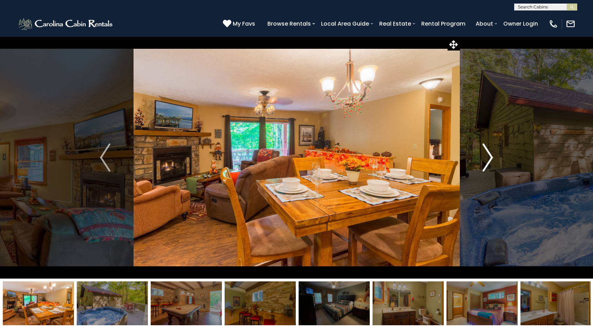
click at [489, 154] on img "Next" at bounding box center [488, 157] width 11 height 28
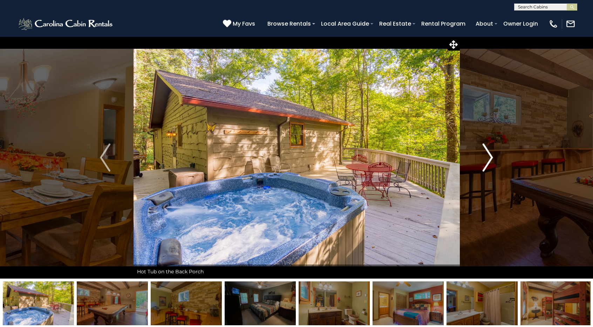
click at [489, 154] on img "Next" at bounding box center [488, 157] width 11 height 28
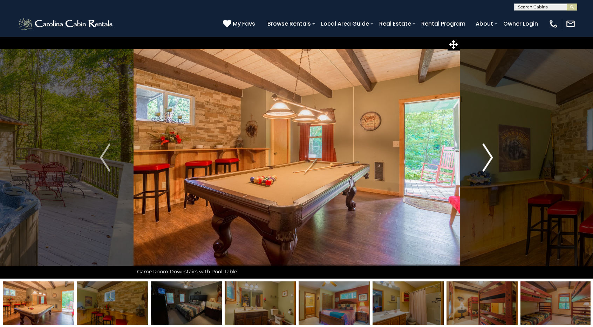
click at [489, 154] on img "Next" at bounding box center [488, 157] width 11 height 28
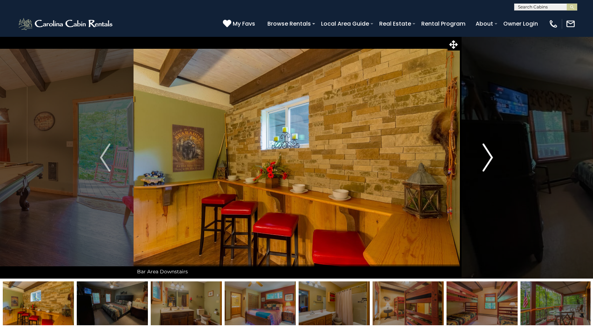
click at [489, 154] on img "Next" at bounding box center [488, 157] width 11 height 28
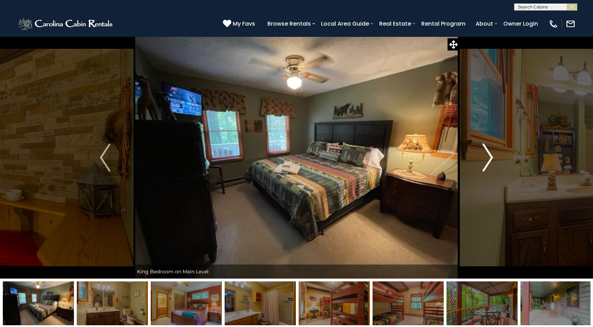
click at [489, 154] on img "Next" at bounding box center [488, 157] width 11 height 28
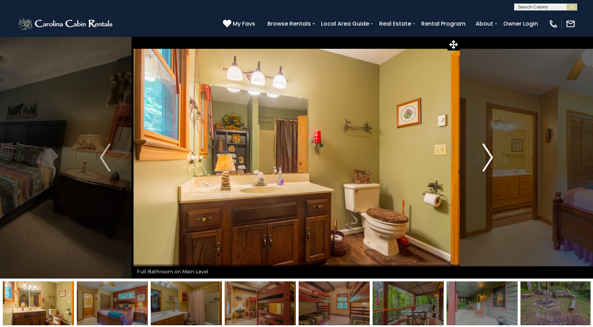
click at [489, 154] on img "Next" at bounding box center [488, 157] width 11 height 28
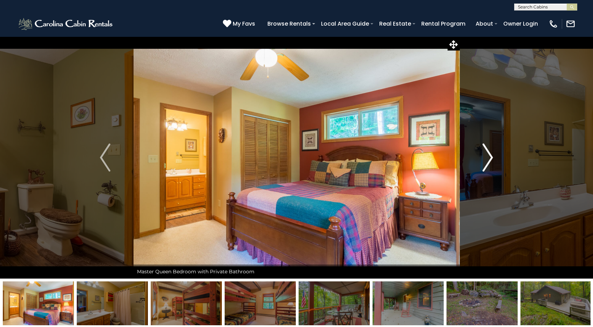
click at [489, 154] on img "Next" at bounding box center [488, 157] width 11 height 28
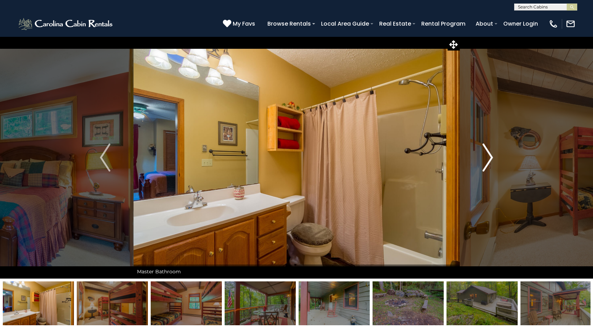
click at [489, 154] on img "Next" at bounding box center [488, 157] width 11 height 28
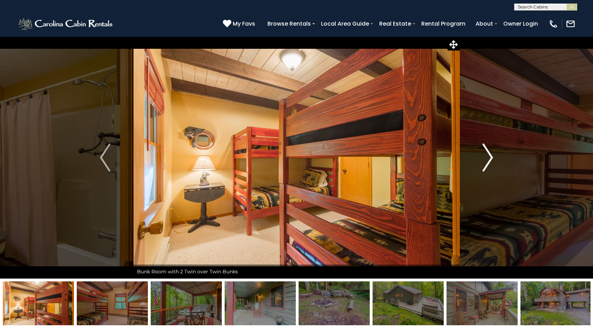
click at [489, 154] on img "Next" at bounding box center [488, 157] width 11 height 28
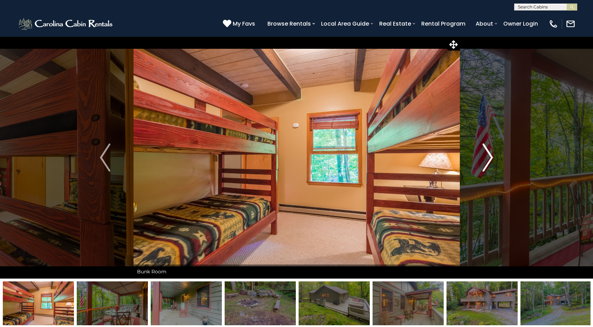
click at [489, 154] on img "Next" at bounding box center [488, 157] width 11 height 28
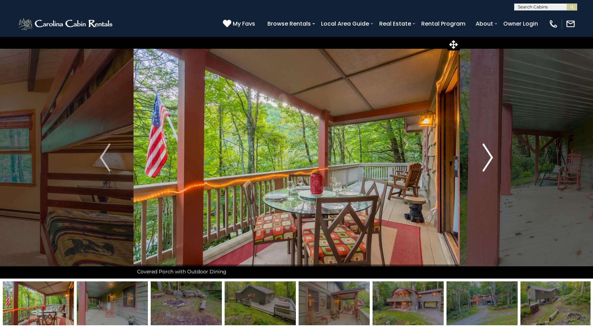
click at [489, 154] on img "Next" at bounding box center [488, 157] width 11 height 28
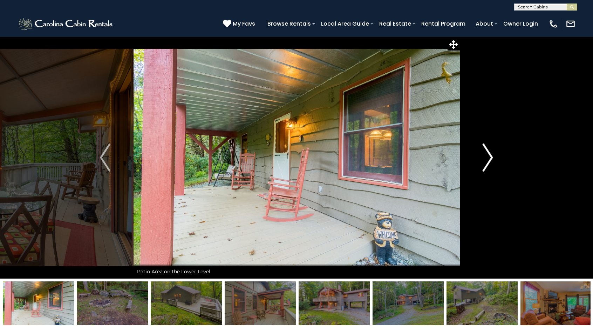
click at [489, 154] on img "Next" at bounding box center [488, 157] width 11 height 28
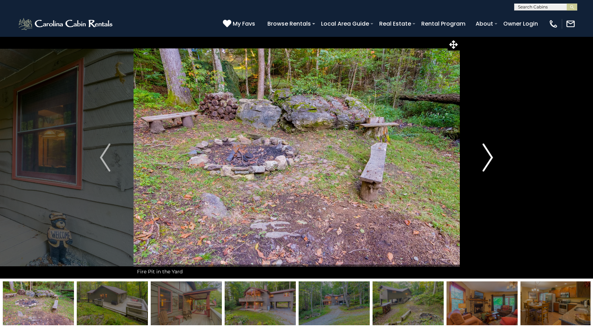
click at [489, 154] on img "Next" at bounding box center [488, 157] width 11 height 28
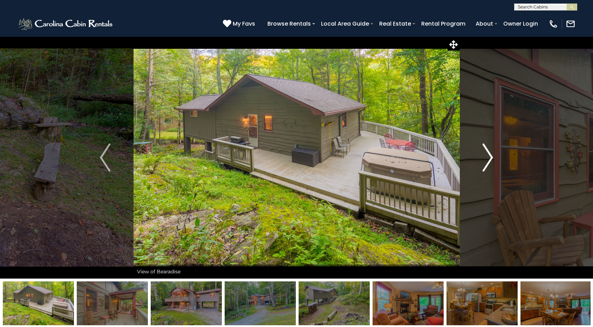
click at [487, 151] on img "Next" at bounding box center [488, 157] width 11 height 28
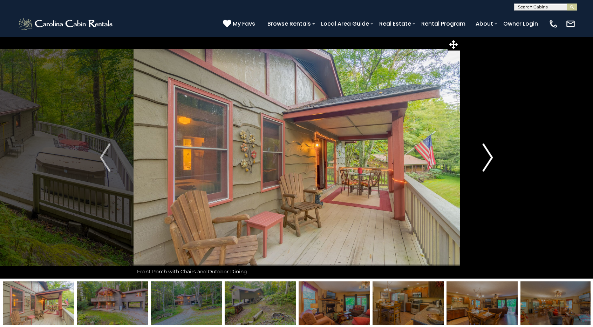
click at [488, 151] on img "Next" at bounding box center [488, 157] width 11 height 28
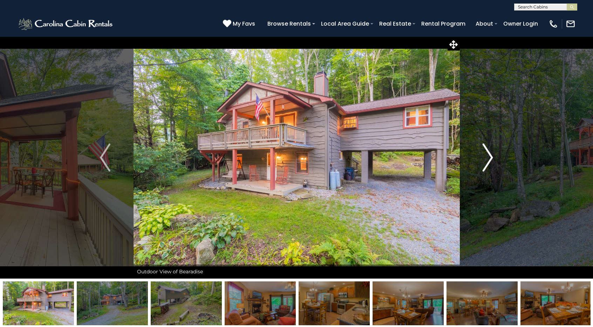
click at [488, 150] on img "Next" at bounding box center [488, 157] width 11 height 28
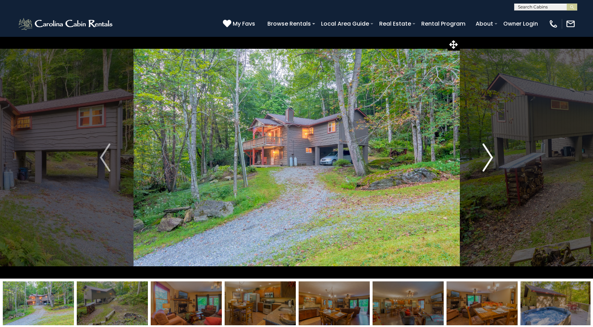
click at [488, 150] on img "Next" at bounding box center [488, 157] width 11 height 28
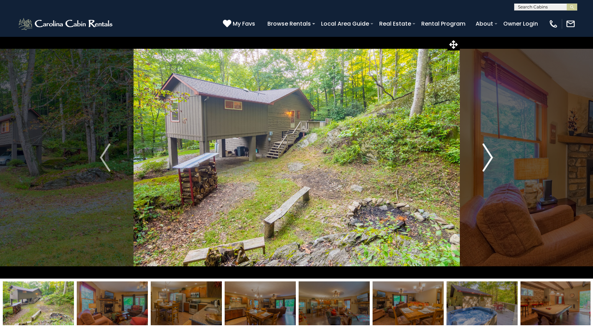
click at [488, 150] on img "Next" at bounding box center [488, 157] width 11 height 28
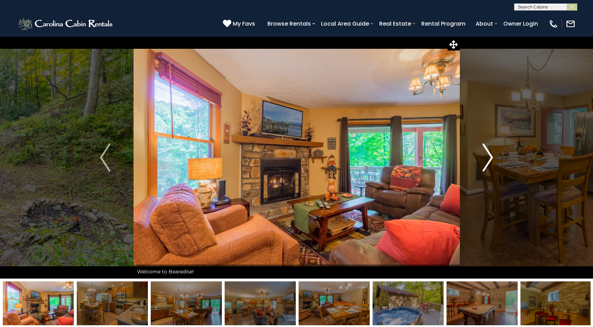
click at [488, 150] on img "Next" at bounding box center [488, 157] width 11 height 28
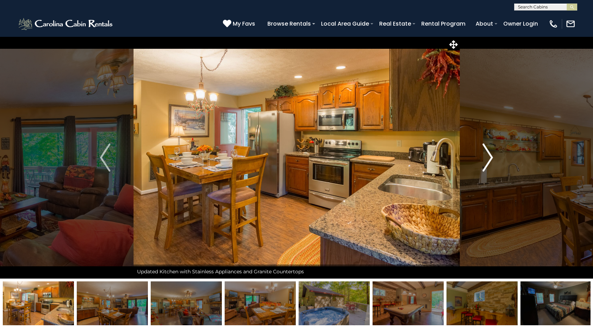
click at [488, 151] on img "Next" at bounding box center [488, 157] width 11 height 28
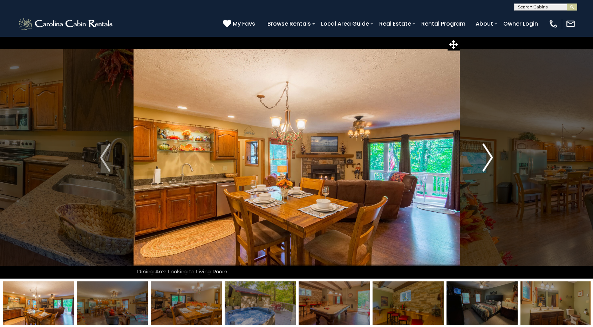
click at [488, 150] on img "Next" at bounding box center [488, 157] width 11 height 28
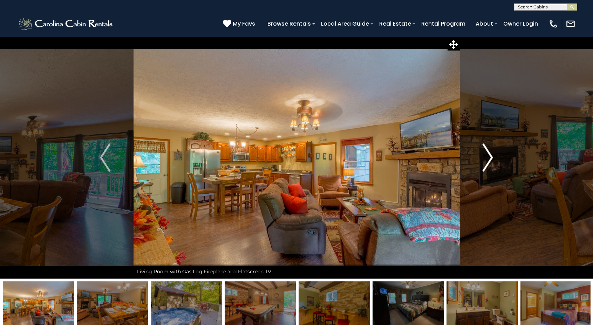
click at [488, 150] on img "Next" at bounding box center [488, 157] width 11 height 28
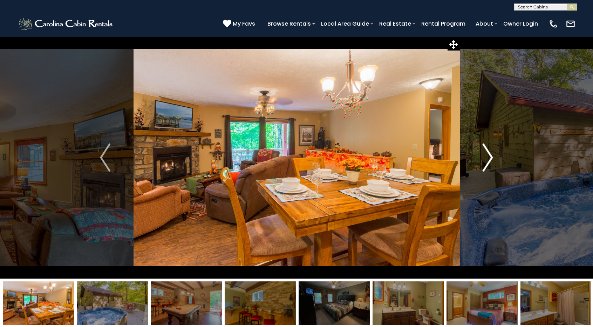
click at [488, 150] on img "Next" at bounding box center [488, 157] width 11 height 28
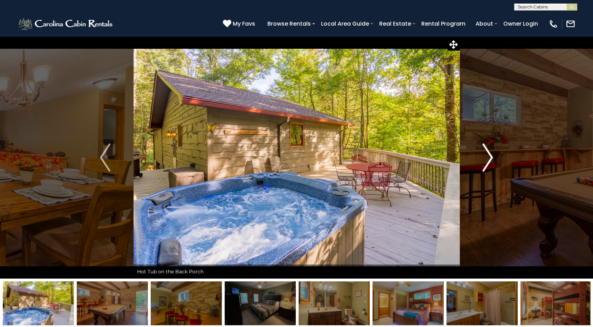
click at [488, 150] on img "Next" at bounding box center [488, 157] width 11 height 28
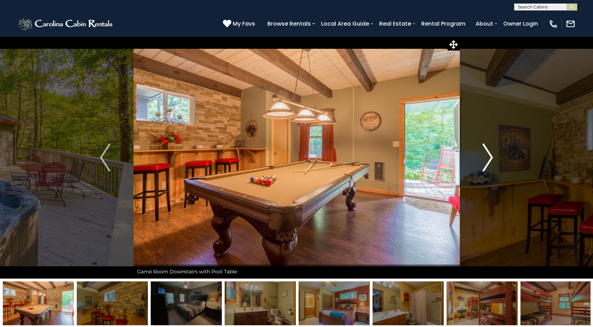
click at [488, 149] on img "Next" at bounding box center [488, 157] width 11 height 28
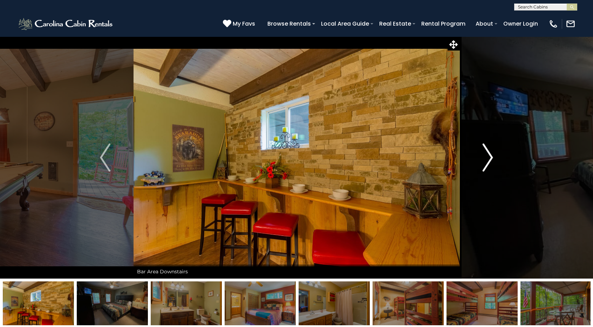
click at [488, 150] on img "Next" at bounding box center [488, 157] width 11 height 28
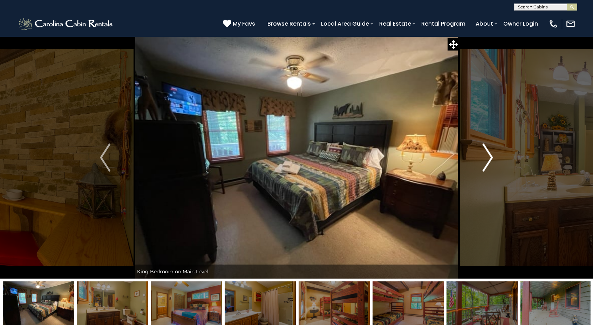
click at [488, 150] on img "Next" at bounding box center [488, 157] width 11 height 28
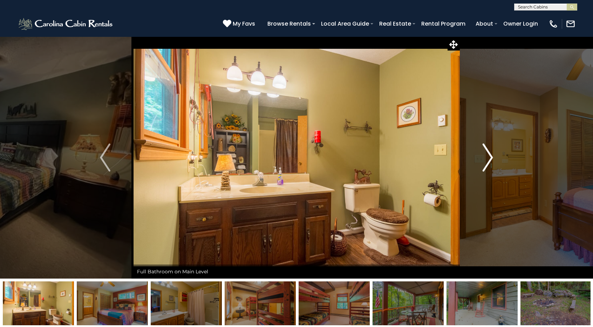
click at [488, 150] on img "Next" at bounding box center [488, 157] width 11 height 28
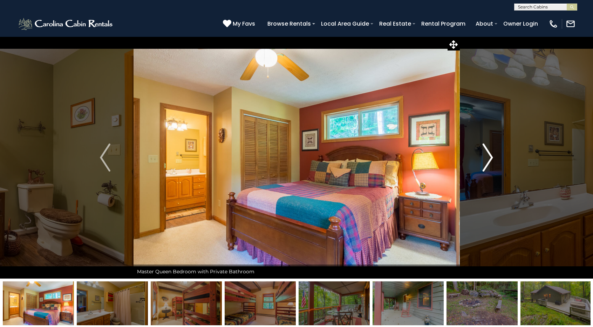
click at [488, 150] on img "Next" at bounding box center [488, 157] width 11 height 28
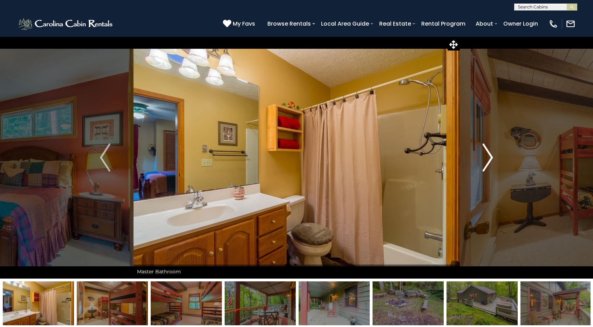
click at [488, 150] on img "Next" at bounding box center [488, 157] width 11 height 28
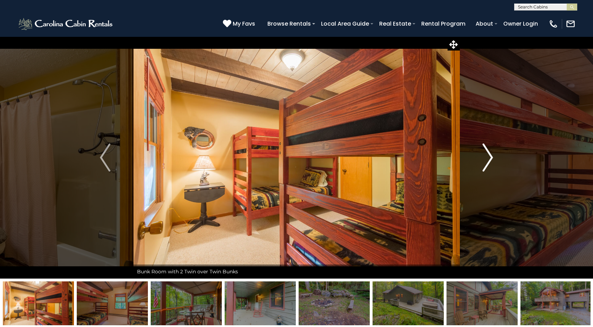
click at [488, 150] on img "Next" at bounding box center [488, 157] width 11 height 28
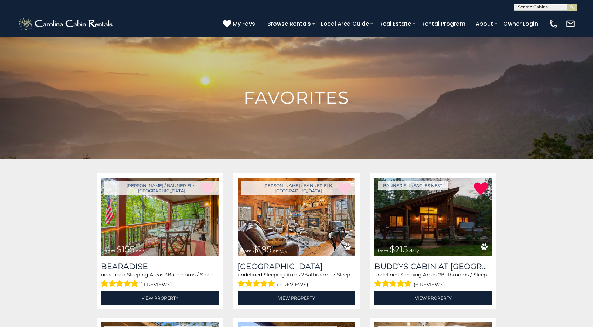
scroll to position [105, 0]
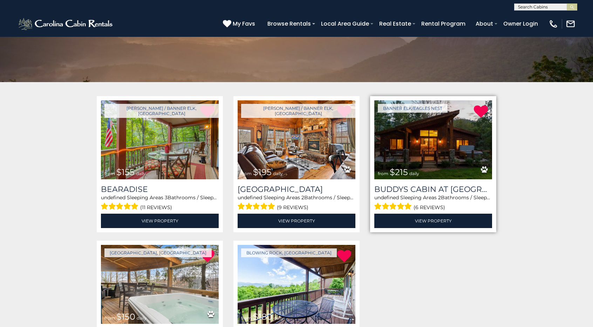
scroll to position [105, 0]
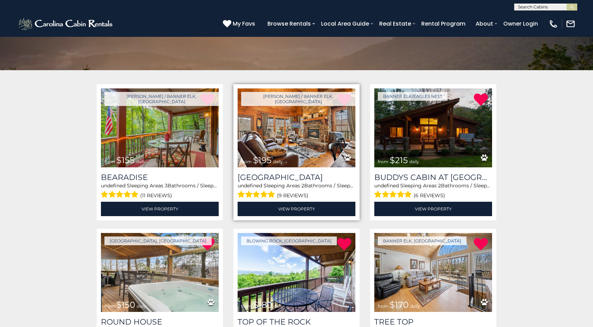
scroll to position [111, 0]
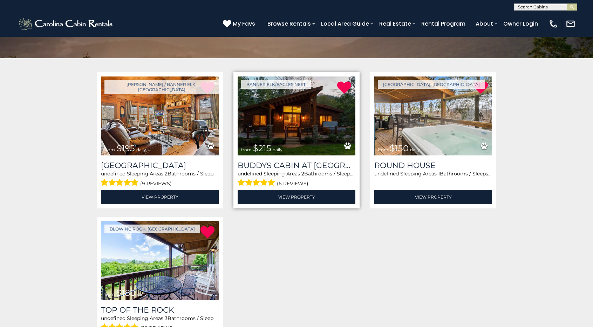
scroll to position [105, 0]
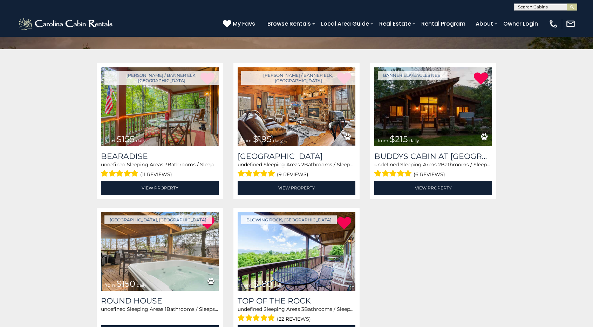
scroll to position [111, 0]
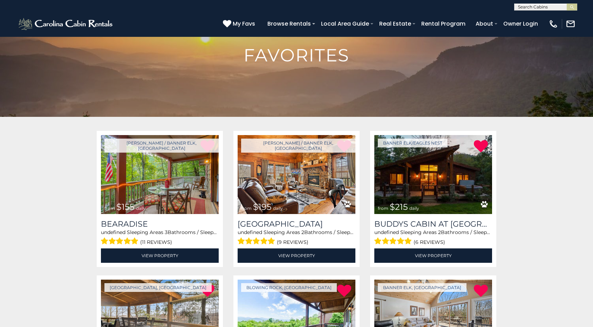
scroll to position [76, 0]
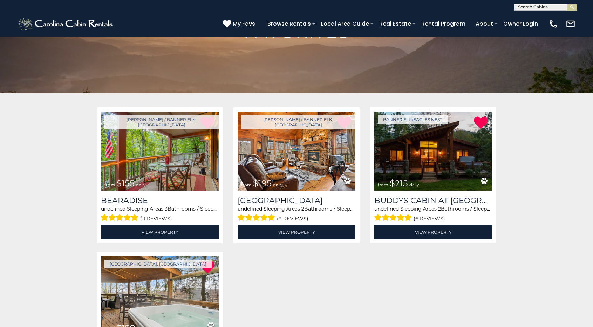
scroll to position [41, 0]
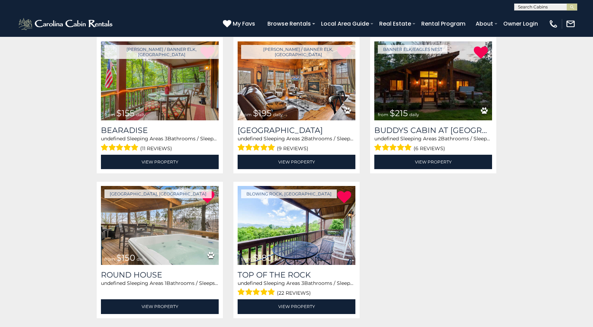
scroll to position [146, 0]
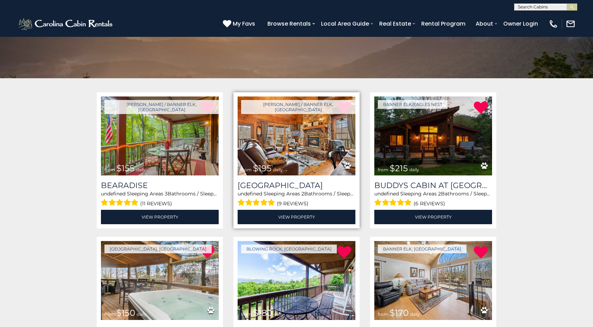
scroll to position [76, 0]
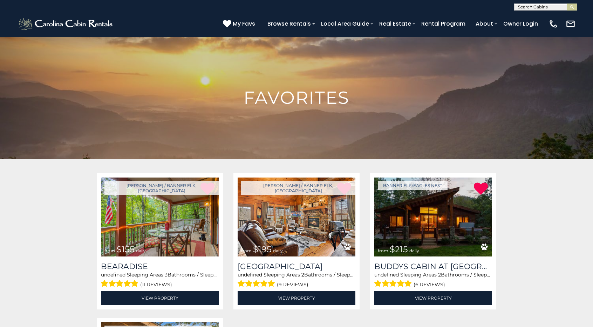
scroll to position [105, 0]
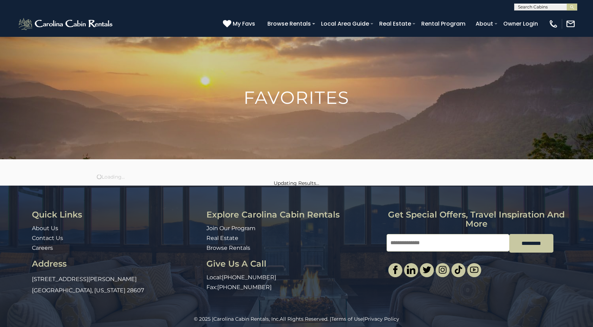
scroll to position [6, 0]
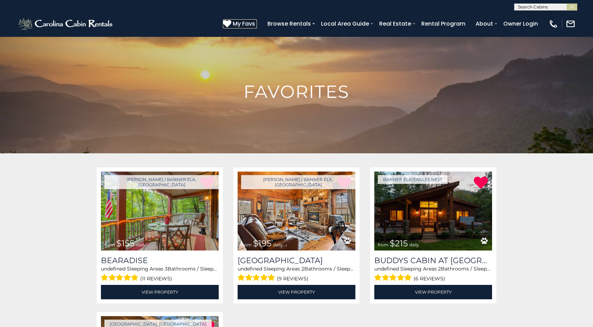
click at [231, 22] on icon at bounding box center [227, 23] width 8 height 8
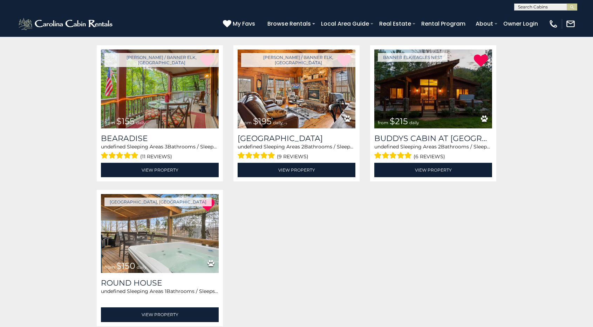
scroll to position [140, 0]
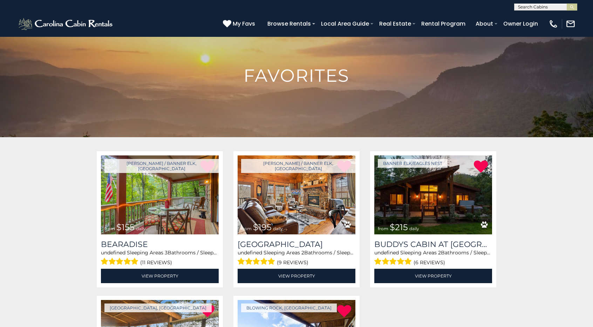
scroll to position [6, 0]
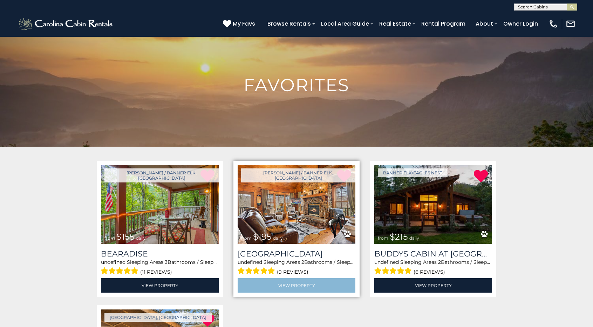
scroll to position [105, 0]
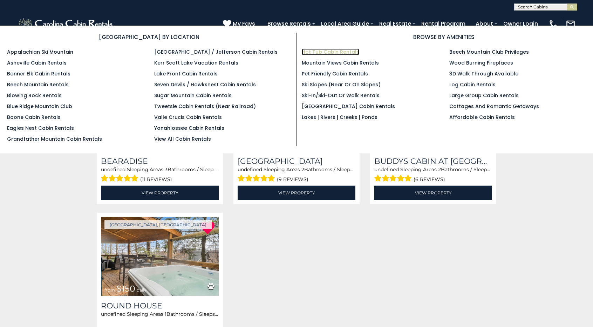
click at [312, 52] on link "Hot Tub Cabin Rentals" at bounding box center [331, 51] width 58 height 7
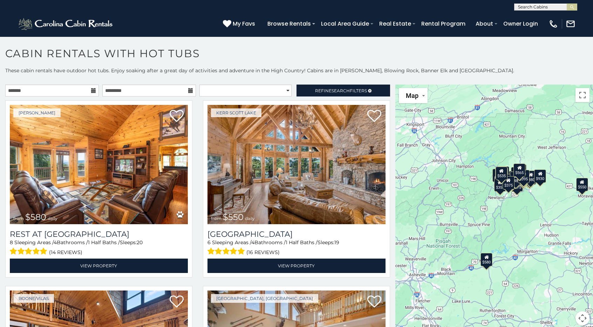
click at [93, 90] on icon at bounding box center [93, 90] width 5 height 5
click at [93, 92] on icon at bounding box center [93, 90] width 5 height 5
click at [91, 91] on icon at bounding box center [93, 90] width 5 height 5
click at [91, 89] on icon at bounding box center [93, 90] width 5 height 5
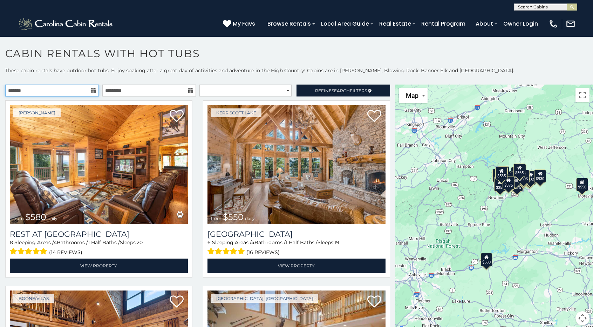
click at [40, 91] on input "text" at bounding box center [52, 91] width 94 height 12
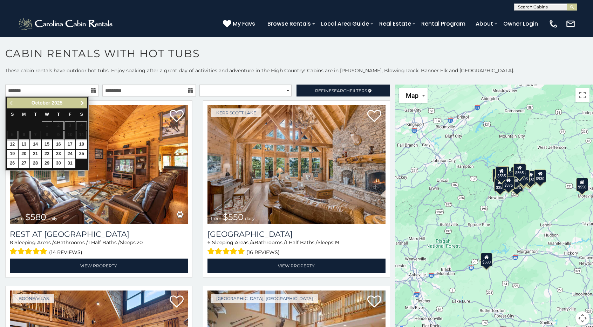
click at [84, 103] on span "Next" at bounding box center [83, 103] width 6 height 6
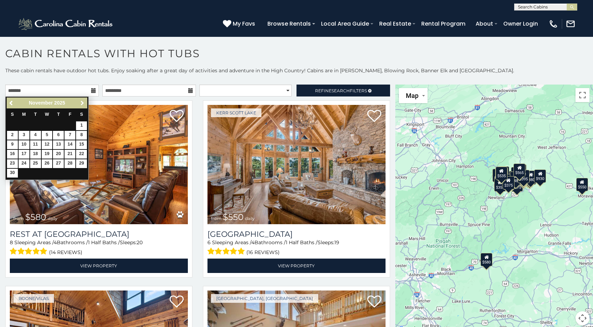
click at [84, 103] on span "Next" at bounding box center [83, 103] width 6 height 6
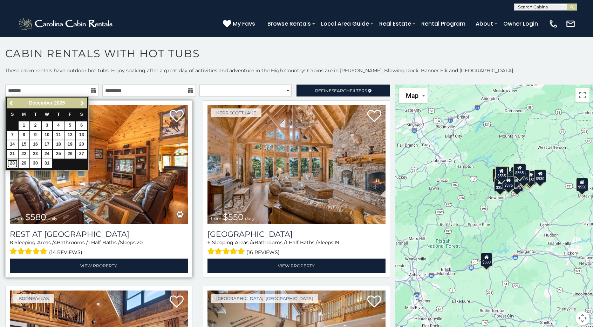
click at [15, 160] on link "28" at bounding box center [12, 163] width 11 height 9
type input "**********"
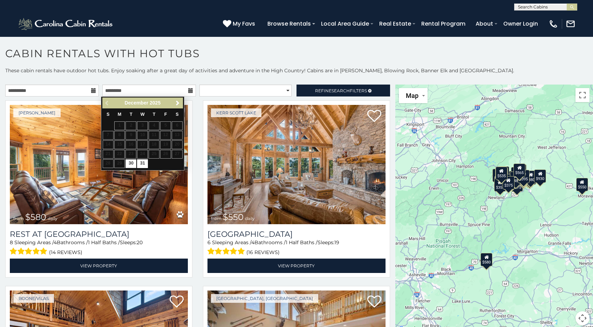
click at [188, 89] on icon at bounding box center [190, 90] width 5 height 5
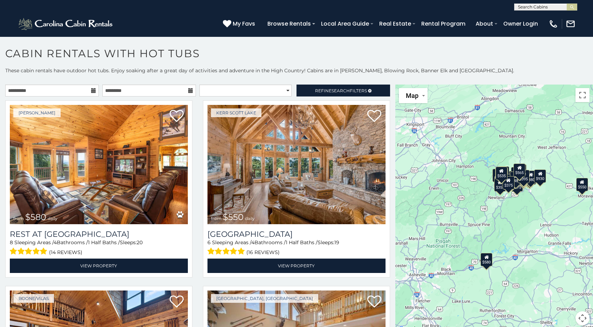
click at [188, 89] on icon at bounding box center [190, 90] width 5 height 5
click at [178, 94] on input "text" at bounding box center [149, 91] width 94 height 12
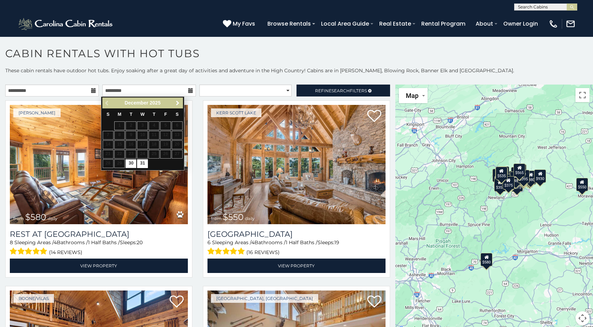
click at [180, 105] on span "Next" at bounding box center [178, 103] width 6 height 6
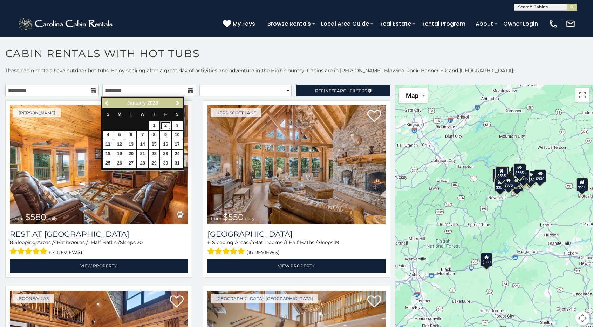
click at [167, 122] on link "2" at bounding box center [165, 125] width 11 height 9
type input "**********"
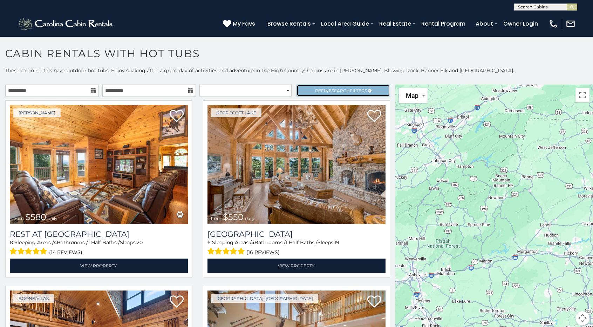
click at [347, 92] on span "Refine Search Filters" at bounding box center [341, 90] width 52 height 5
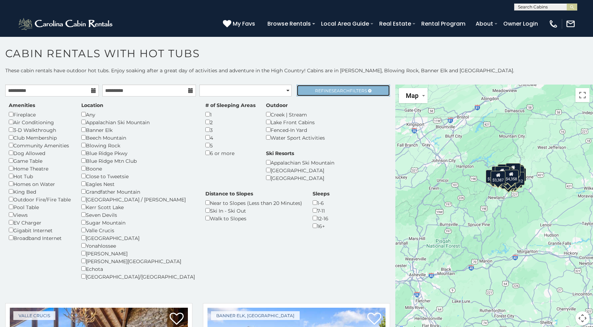
click at [332, 89] on span "Search" at bounding box center [341, 90] width 18 height 5
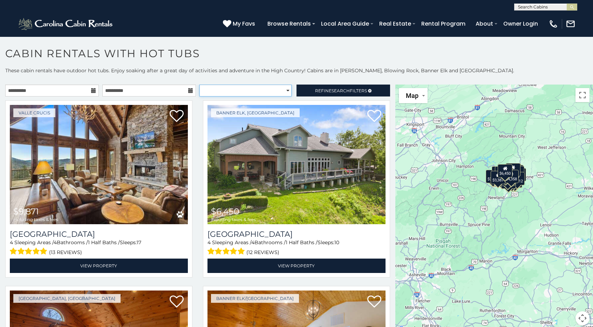
click at [283, 87] on select "**********" at bounding box center [246, 91] width 92 height 12
click at [200, 85] on select "**********" at bounding box center [246, 91] width 92 height 12
click at [285, 89] on select "**********" at bounding box center [246, 91] width 92 height 12
select select "*********"
click at [200, 85] on select "**********" at bounding box center [246, 91] width 92 height 12
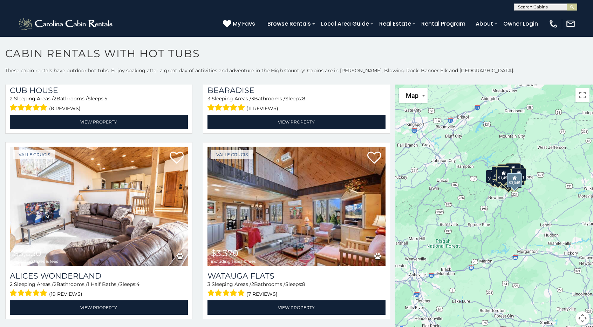
scroll to position [701, 0]
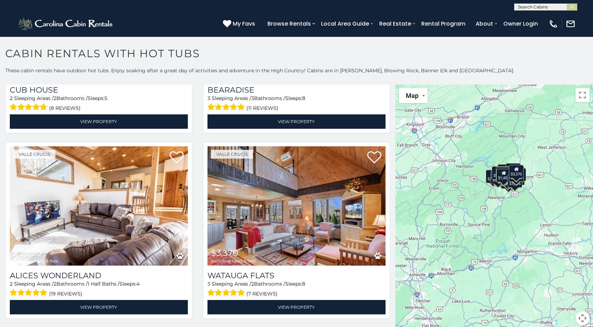
click at [580, 319] on button "Map camera controls" at bounding box center [583, 318] width 14 height 14
click at [567, 279] on button "Zoom in" at bounding box center [565, 283] width 14 height 14
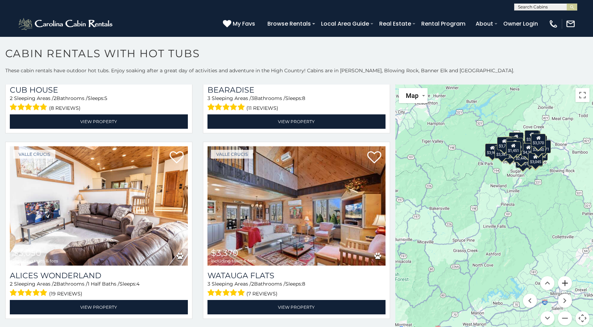
click at [567, 279] on button "Zoom in" at bounding box center [565, 283] width 14 height 14
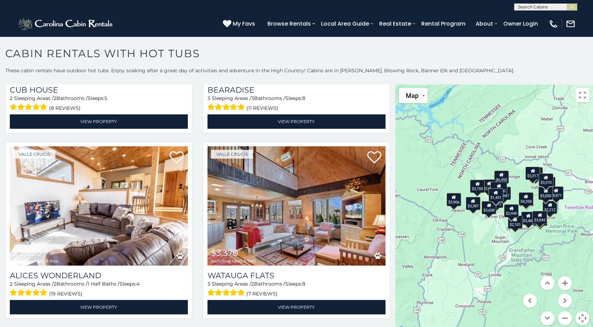
drag, startPoint x: 538, startPoint y: 186, endPoint x: 505, endPoint y: 272, distance: 92.5
click at [503, 284] on div "$6,450 $9,871 $3,872 $3,426 $3,875 $1,451 $2,658 $3,045 $3,050 $3,370 $3,484 $3…" at bounding box center [495, 209] width 198 height 249
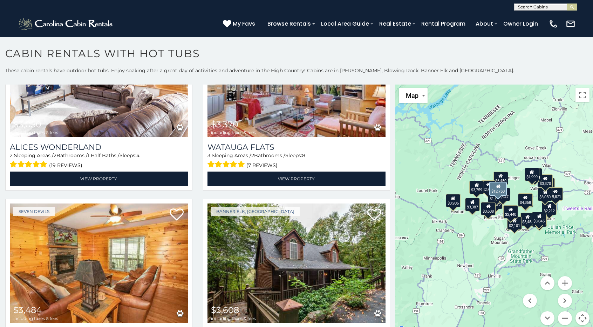
scroll to position [820, 0]
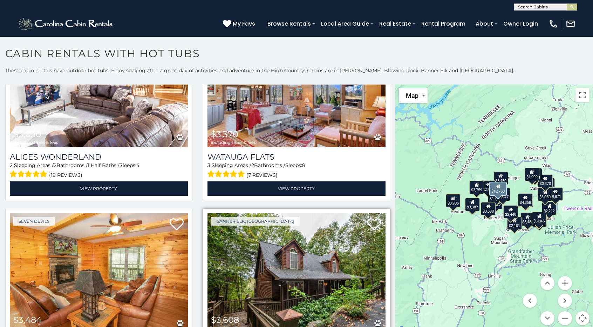
click at [304, 216] on img at bounding box center [297, 272] width 178 height 119
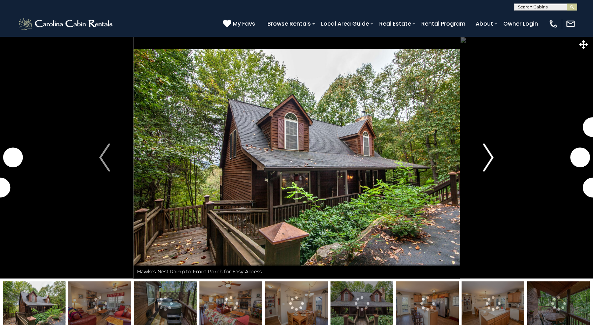
click at [489, 151] on img "Next" at bounding box center [488, 157] width 11 height 28
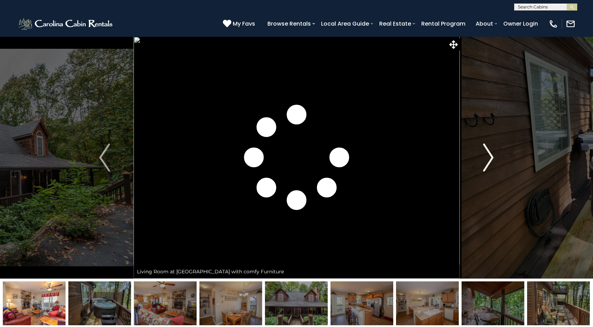
click at [489, 151] on img "Next" at bounding box center [488, 157] width 11 height 28
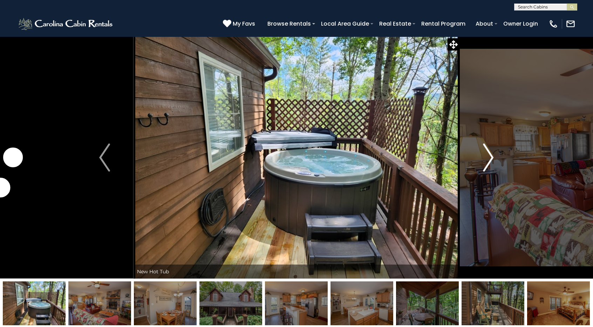
click at [489, 151] on img "Next" at bounding box center [488, 157] width 11 height 28
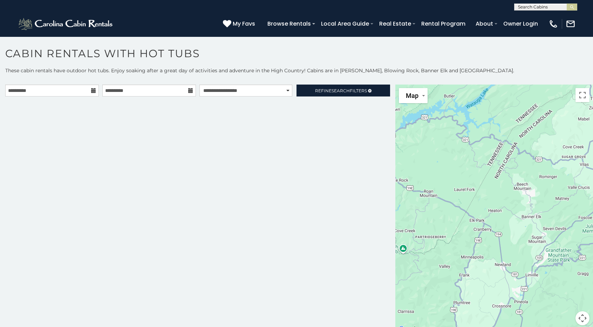
click at [7, 21] on div "(828) 295-6000 My Favs Browse Rentals Local Area Guide Activities & Attractions…" at bounding box center [296, 24] width 593 height 26
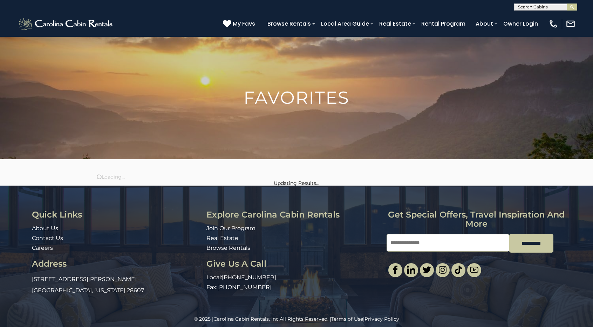
scroll to position [6, 0]
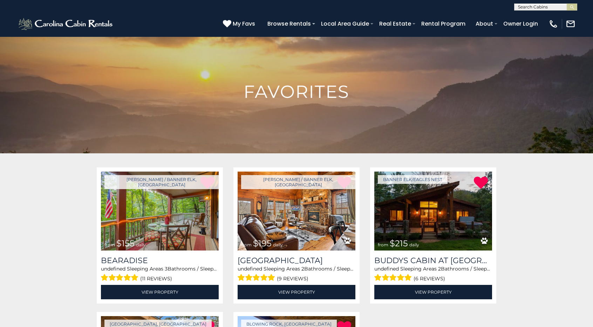
drag, startPoint x: 0, startPoint y: 0, endPoint x: 40, endPoint y: 82, distance: 91.1
